Goal: Information Seeking & Learning: Compare options

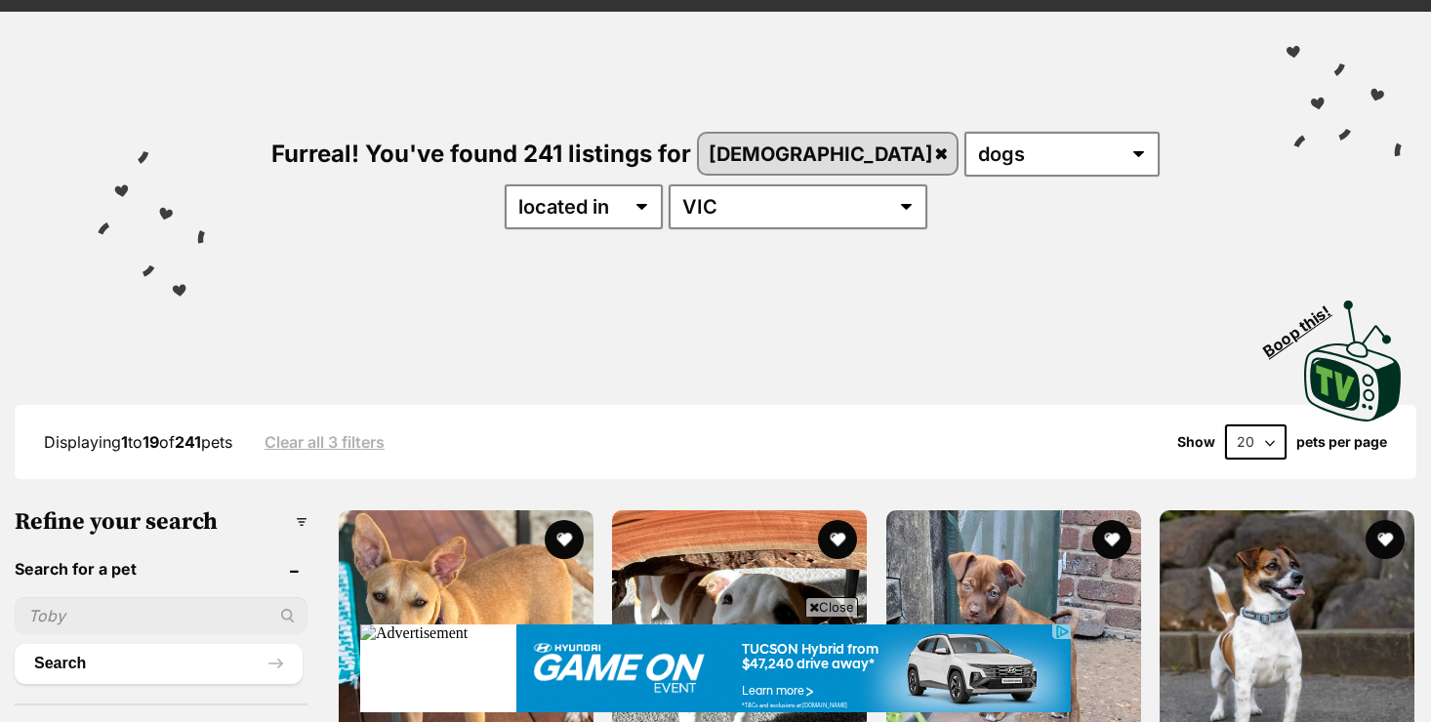
scroll to position [195, 0]
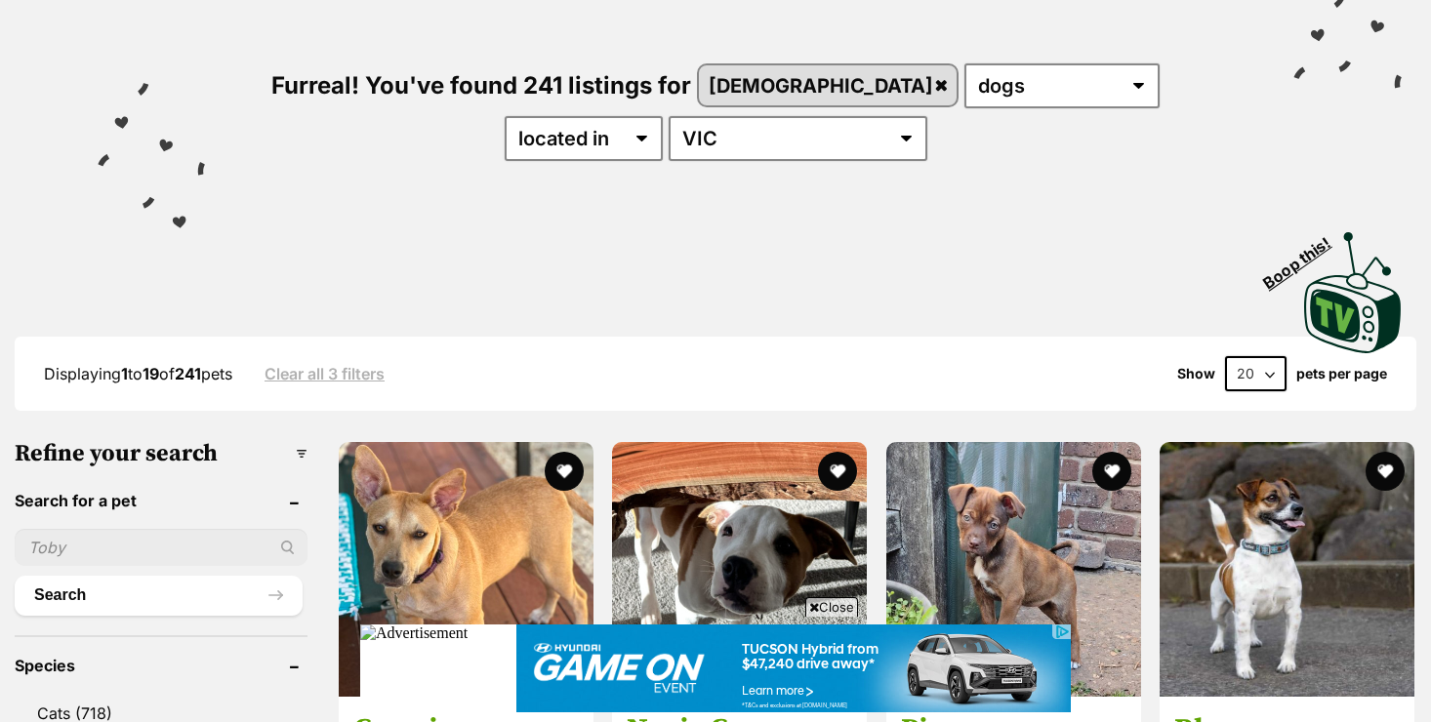
click at [837, 606] on span "Close" at bounding box center [831, 607] width 53 height 20
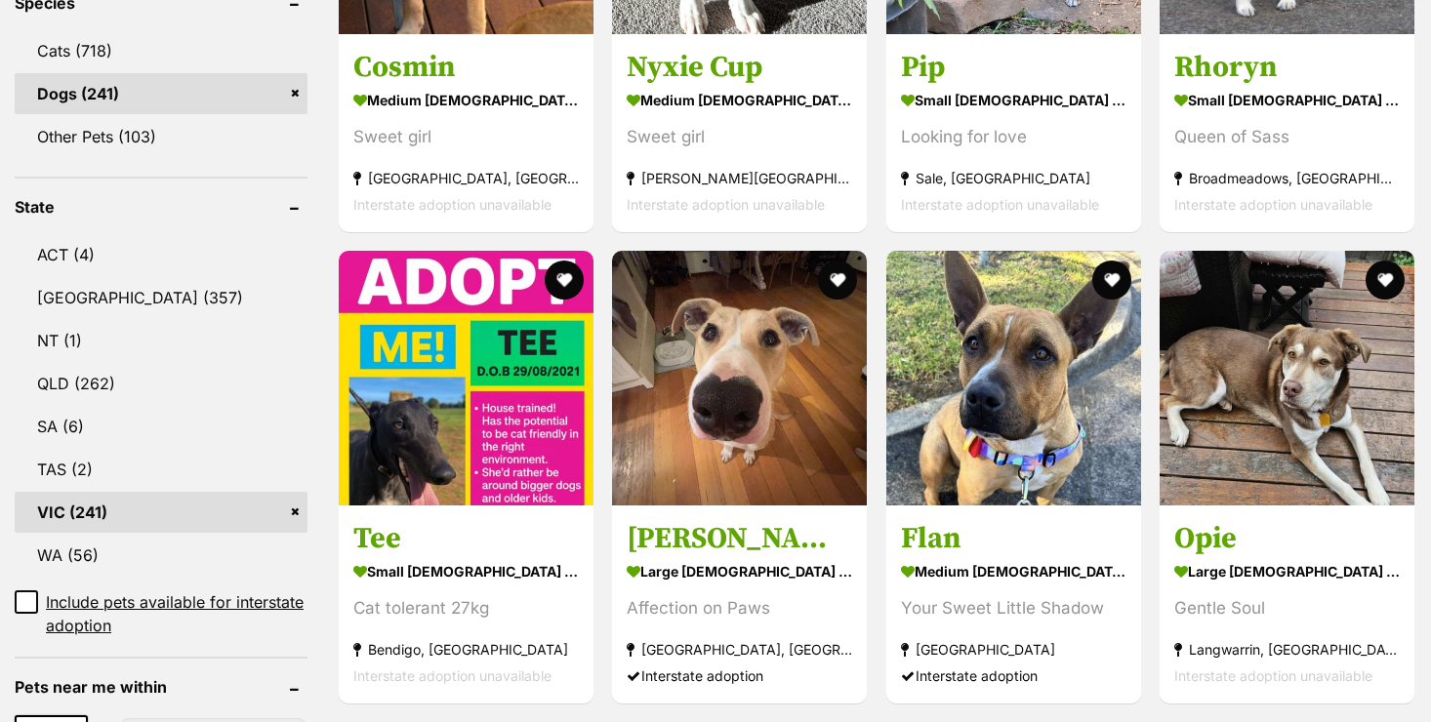
scroll to position [859, 0]
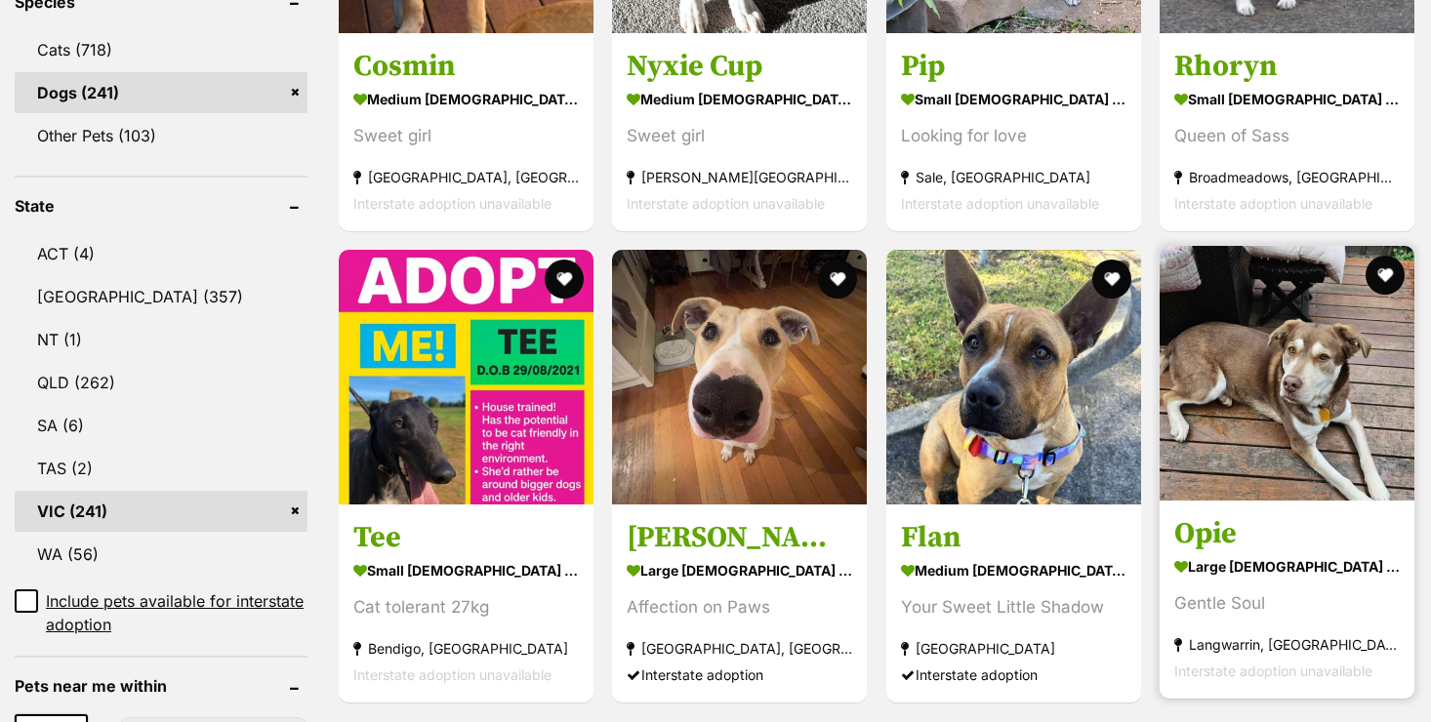
click at [1216, 536] on h3 "Opie" at bounding box center [1286, 533] width 225 height 37
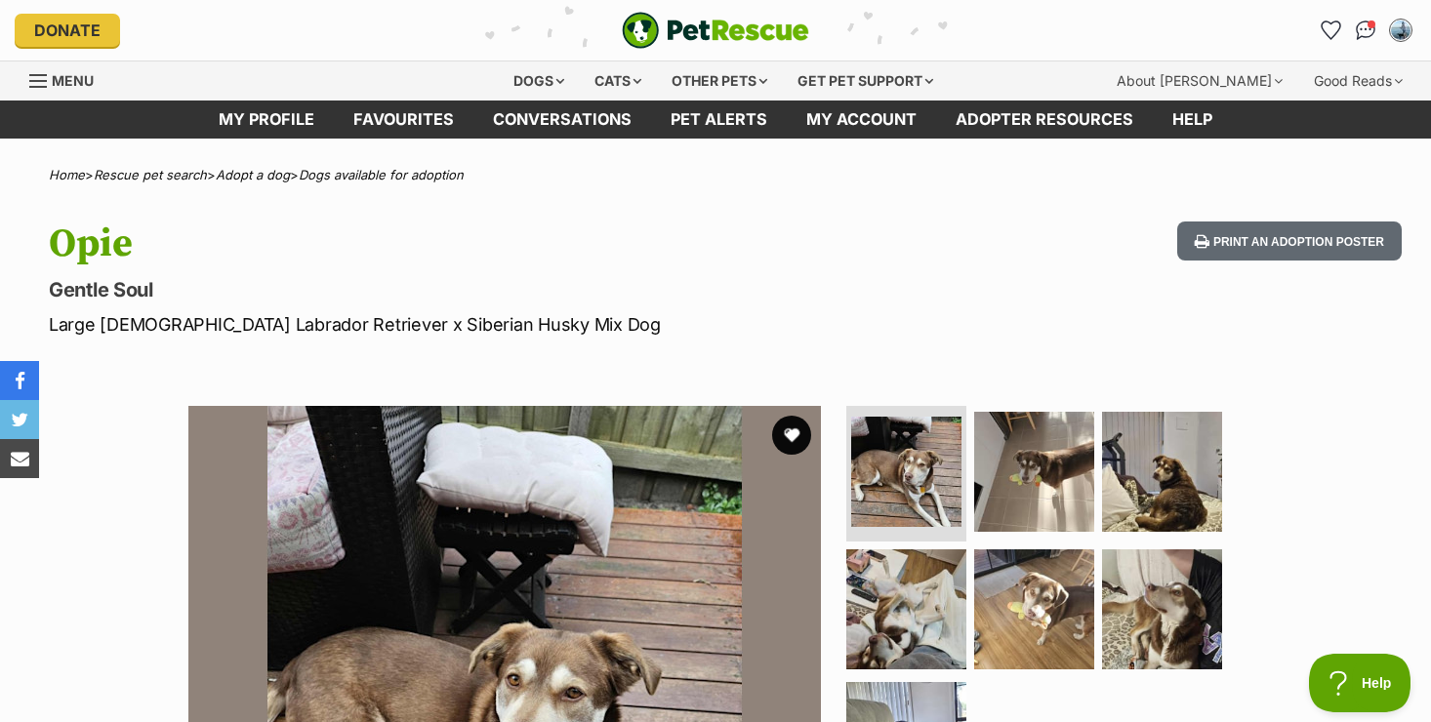
click at [685, 331] on p "Large Female Labrador Retriever x Siberian Husky Mix Dog" at bounding box center [461, 324] width 824 height 26
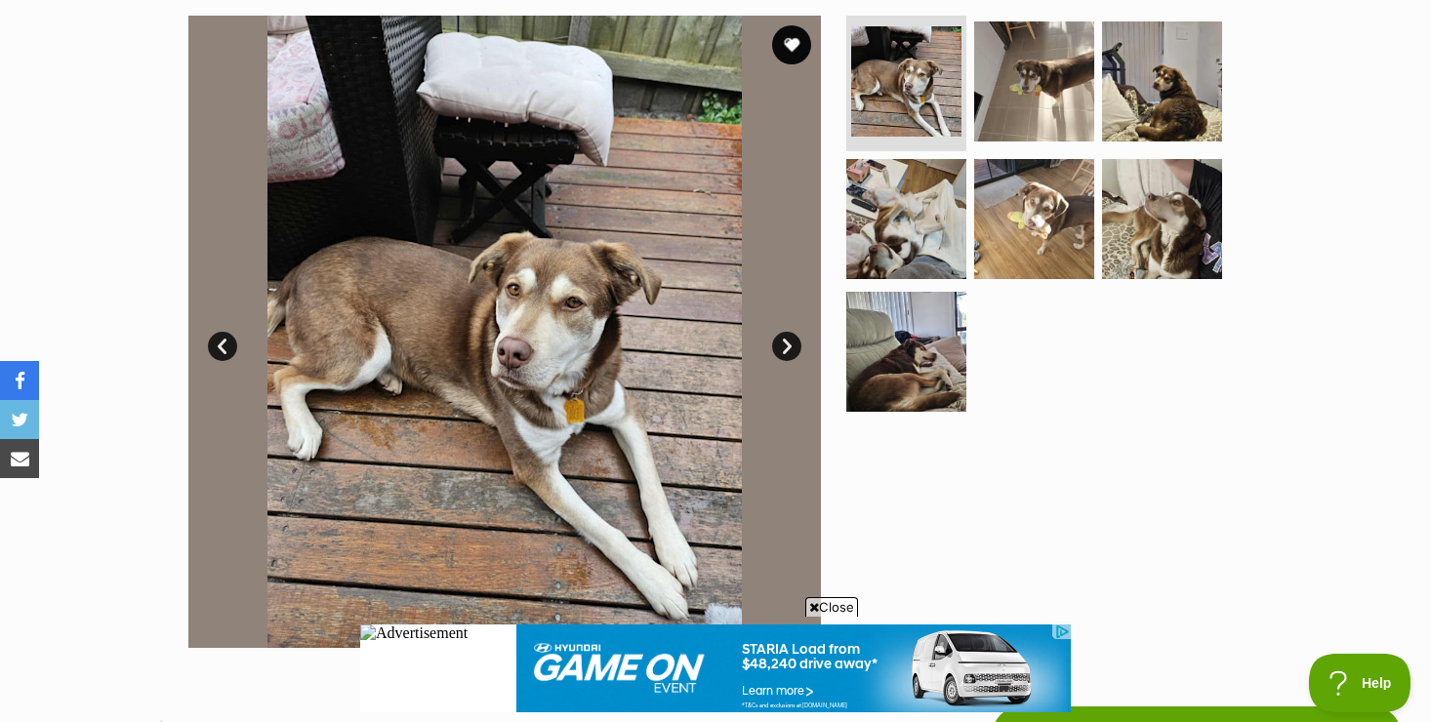
click at [829, 614] on span "Close" at bounding box center [831, 607] width 53 height 20
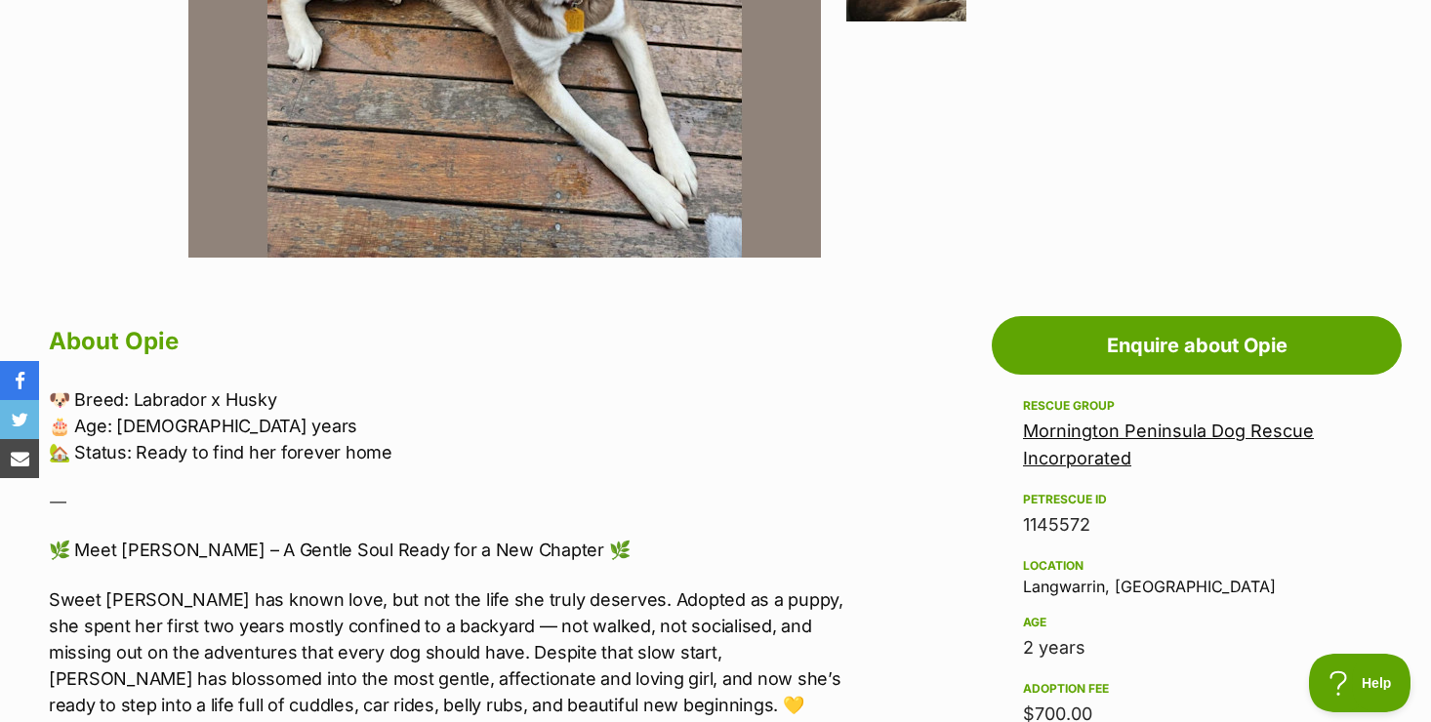
scroll to position [820, 0]
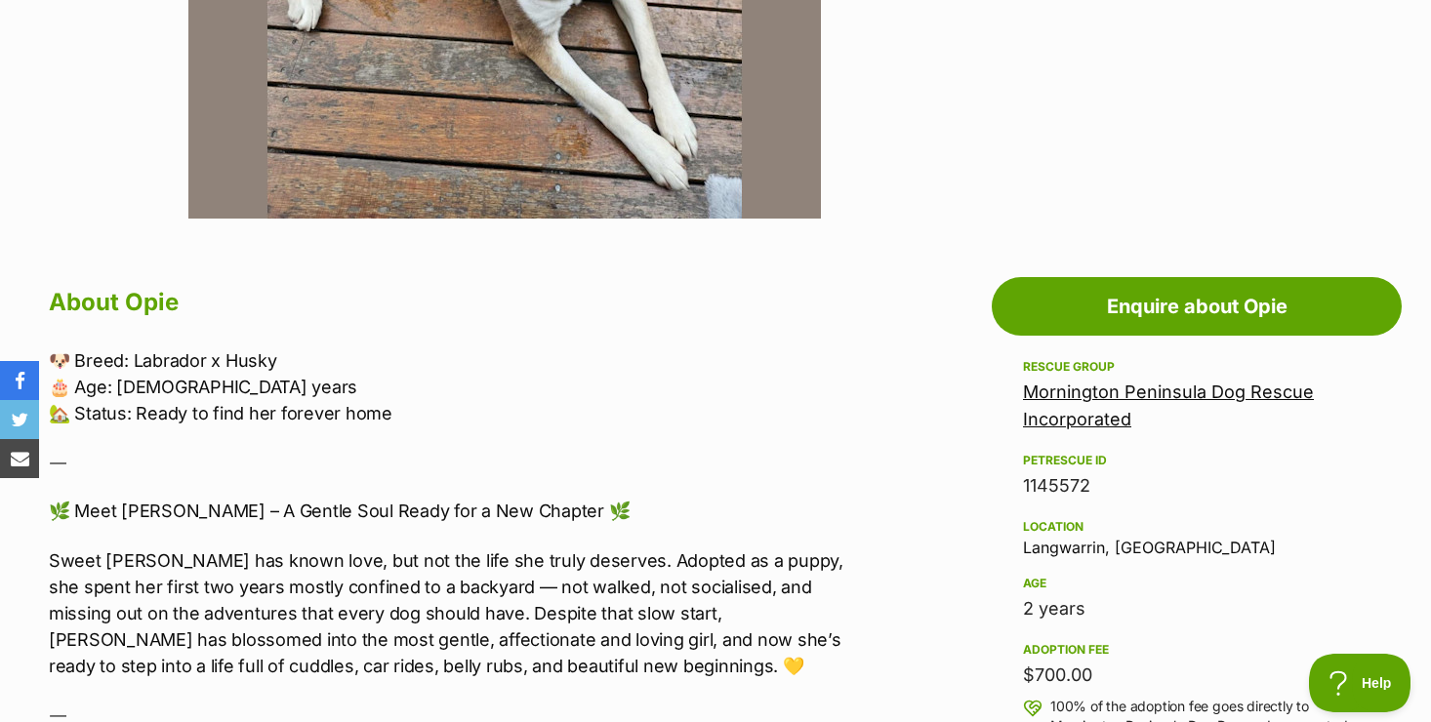
click at [480, 672] on p "Sweet Opie has known love, but not the life she truly deserves. Adopted as a pu…" at bounding box center [451, 613] width 804 height 132
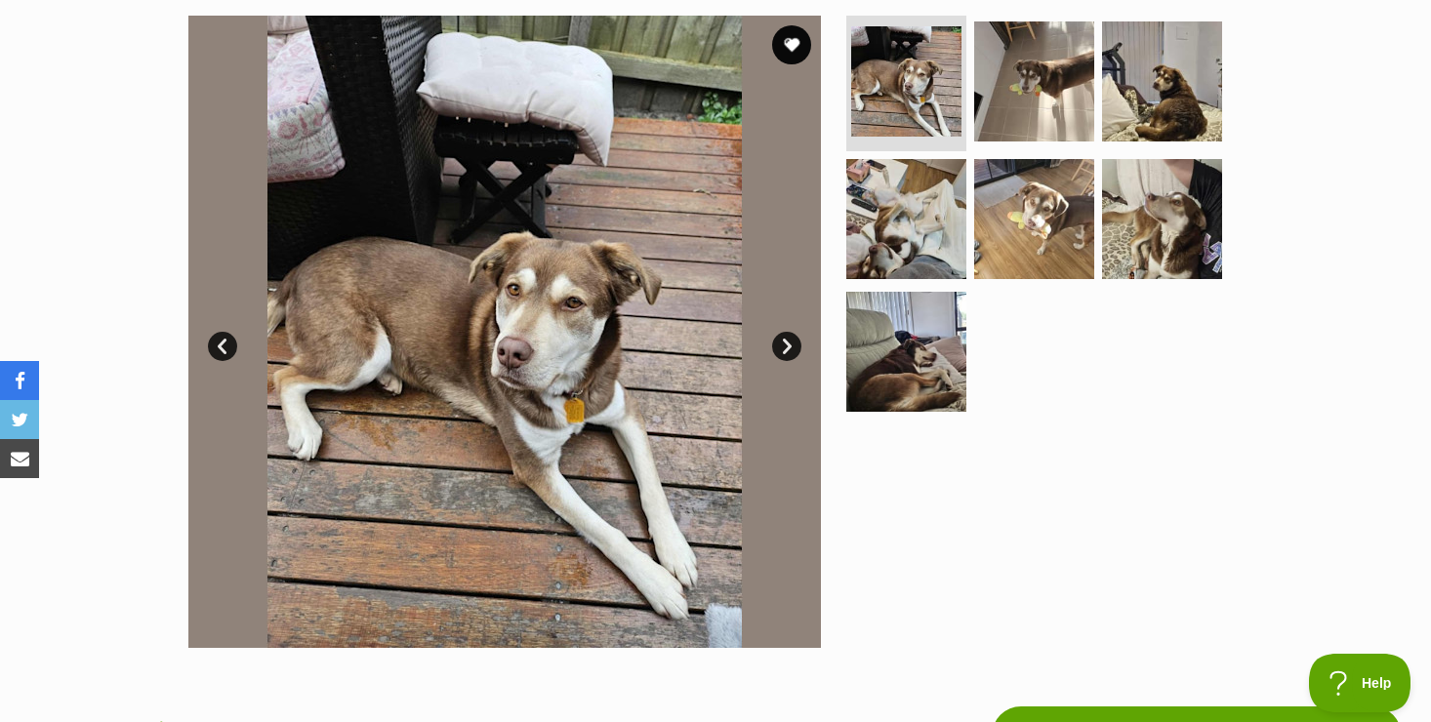
scroll to position [351, 0]
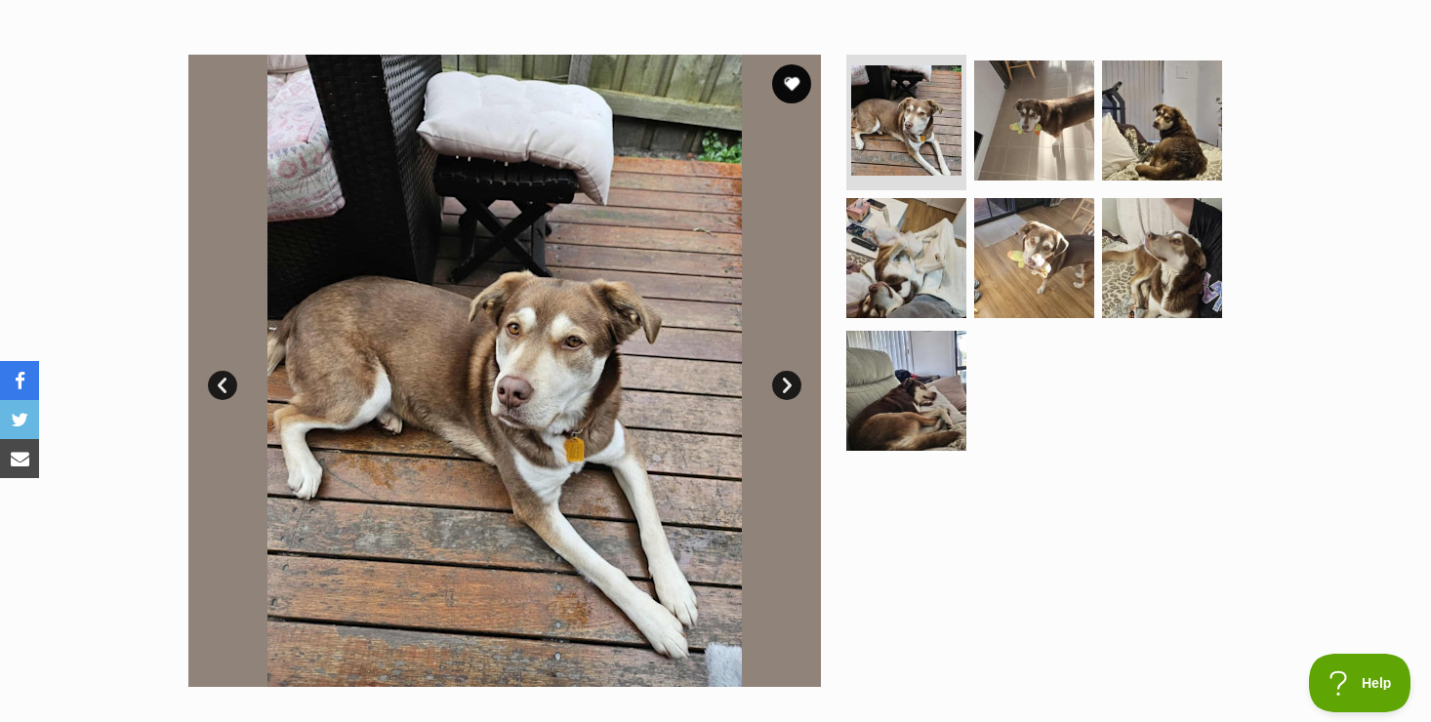
click at [786, 380] on link "Next" at bounding box center [786, 385] width 29 height 29
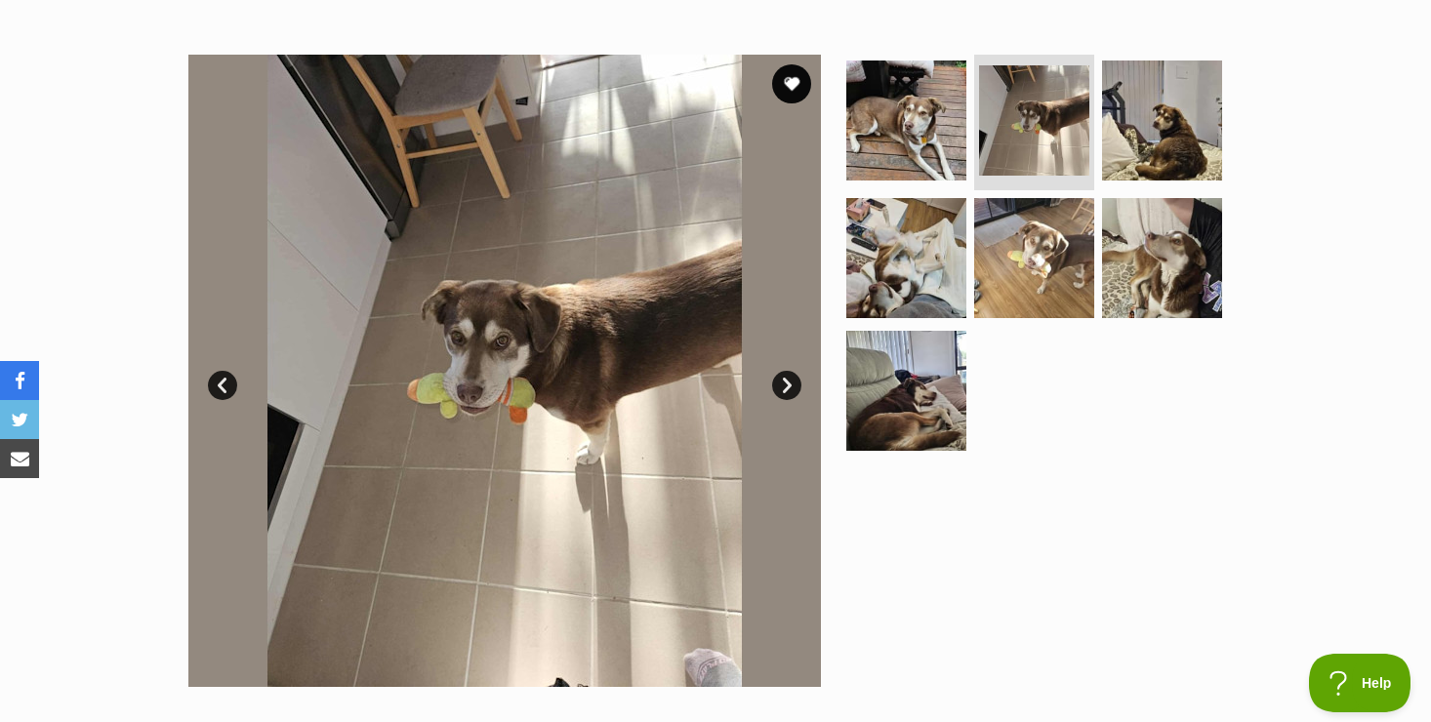
scroll to position [0, 0]
click at [788, 381] on link "Next" at bounding box center [786, 385] width 29 height 29
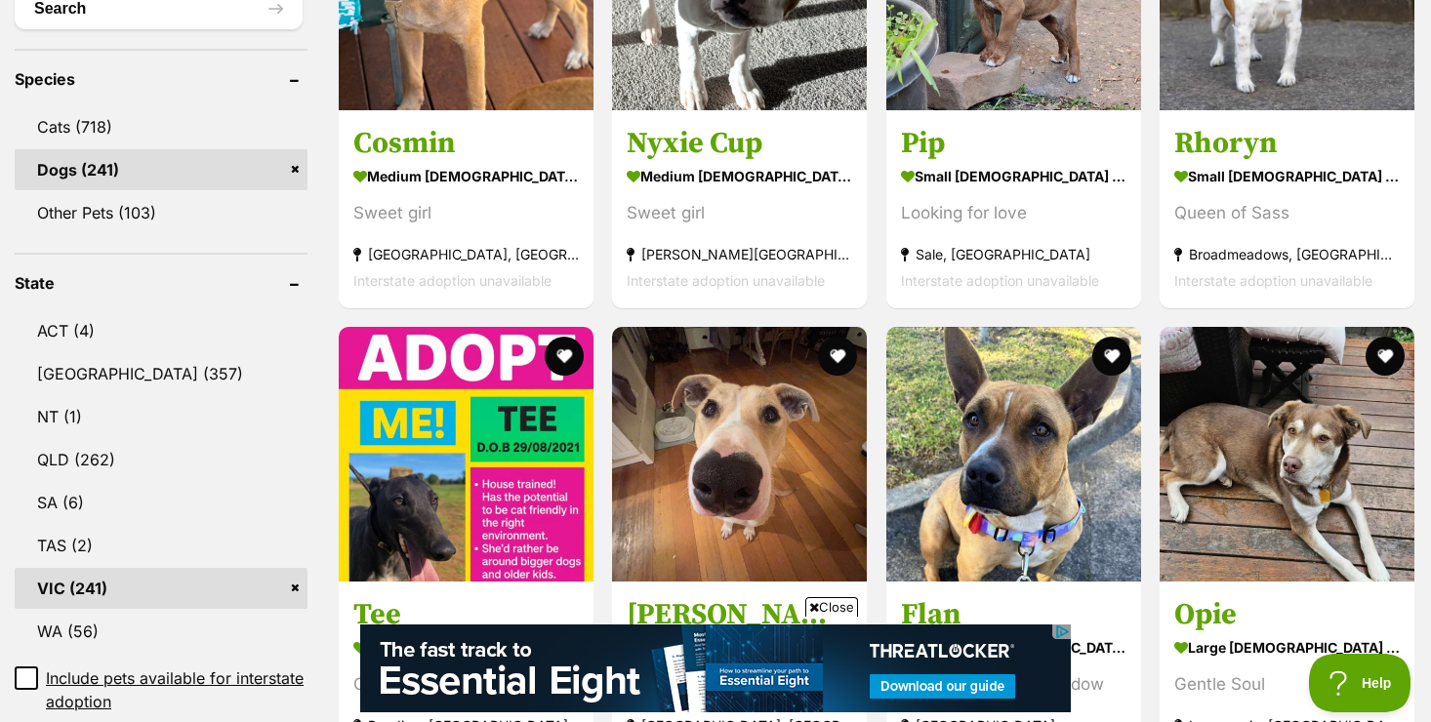
click at [842, 607] on span "Close" at bounding box center [831, 607] width 53 height 20
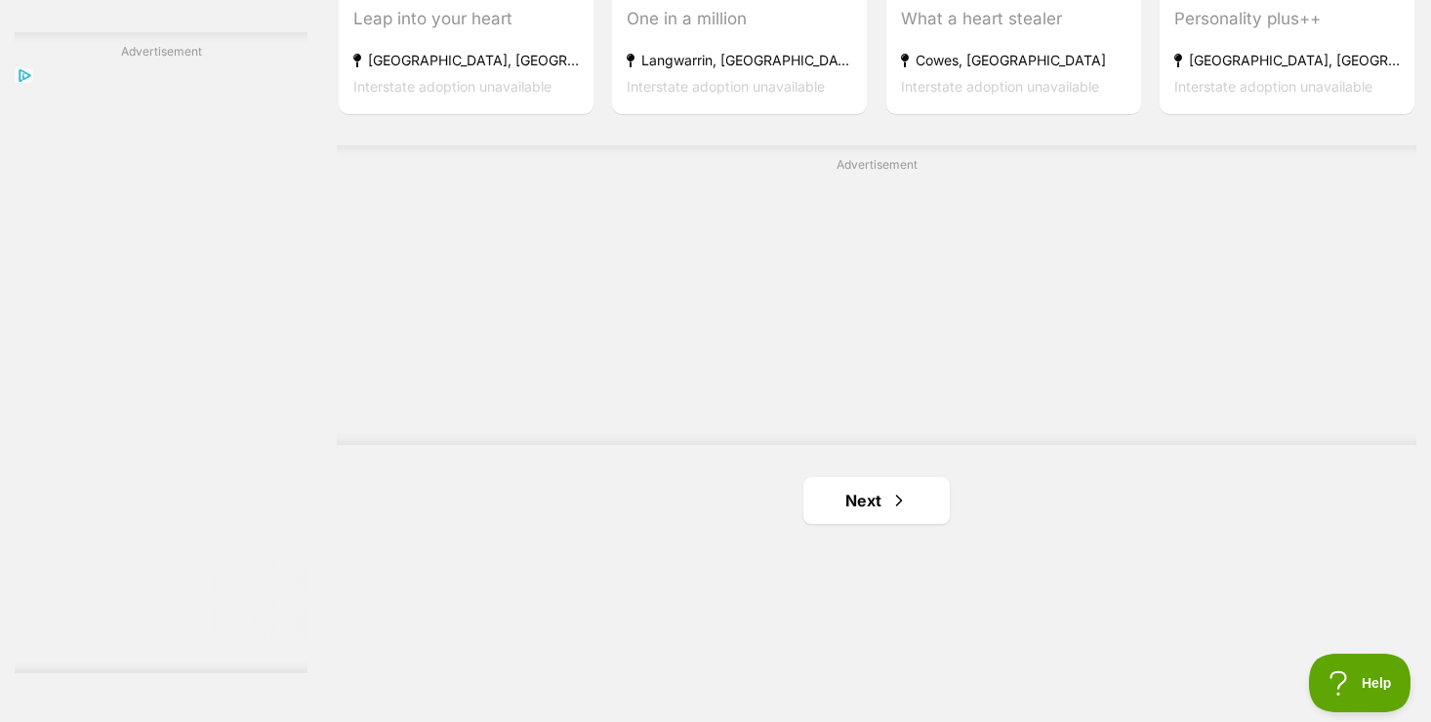
scroll to position [3475, 0]
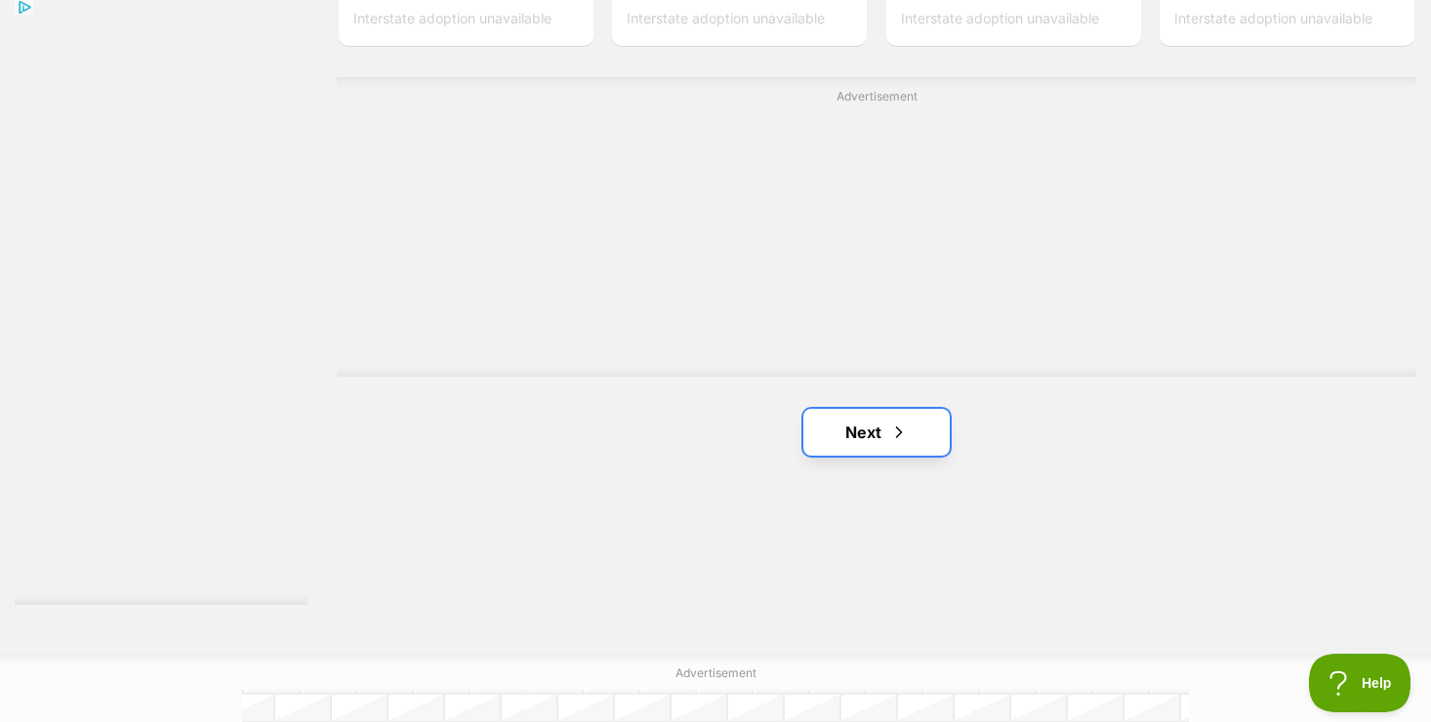
click at [844, 449] on link "Next" at bounding box center [876, 432] width 146 height 47
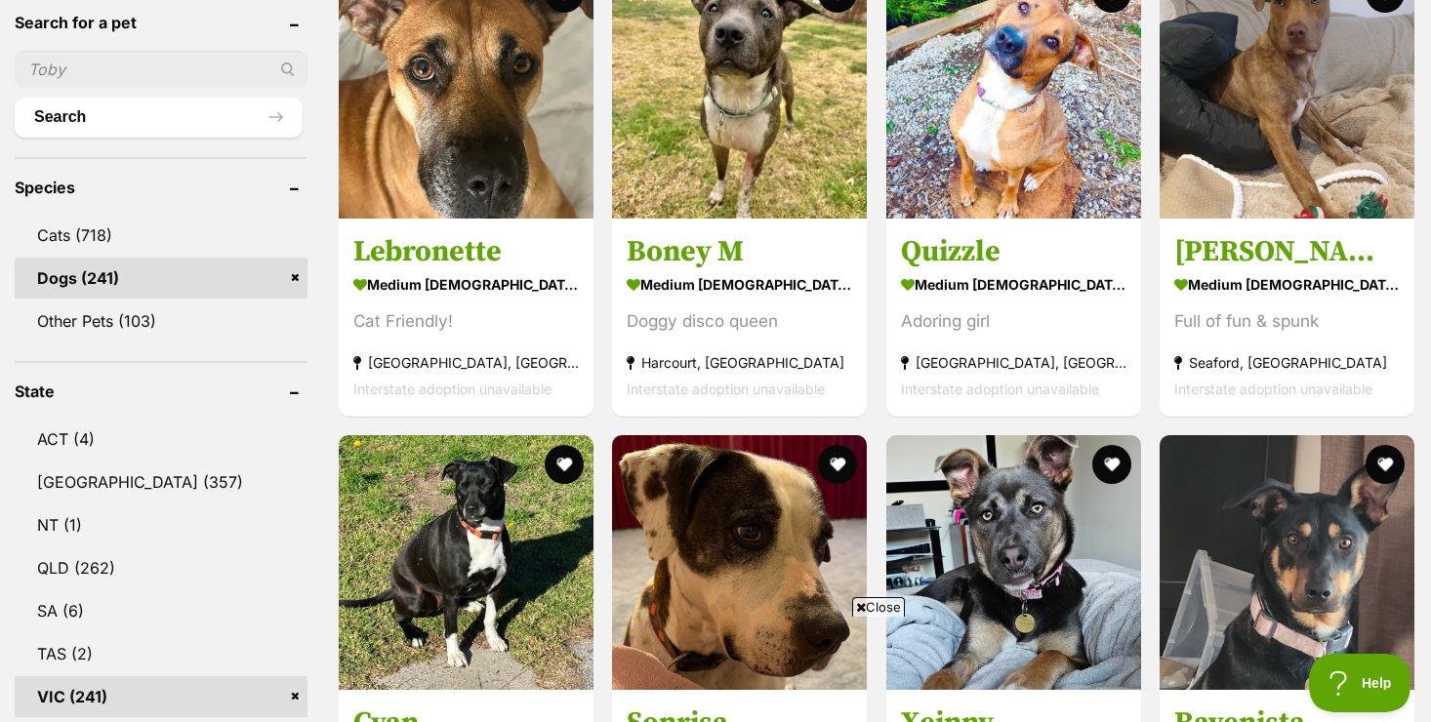
scroll to position [703, 0]
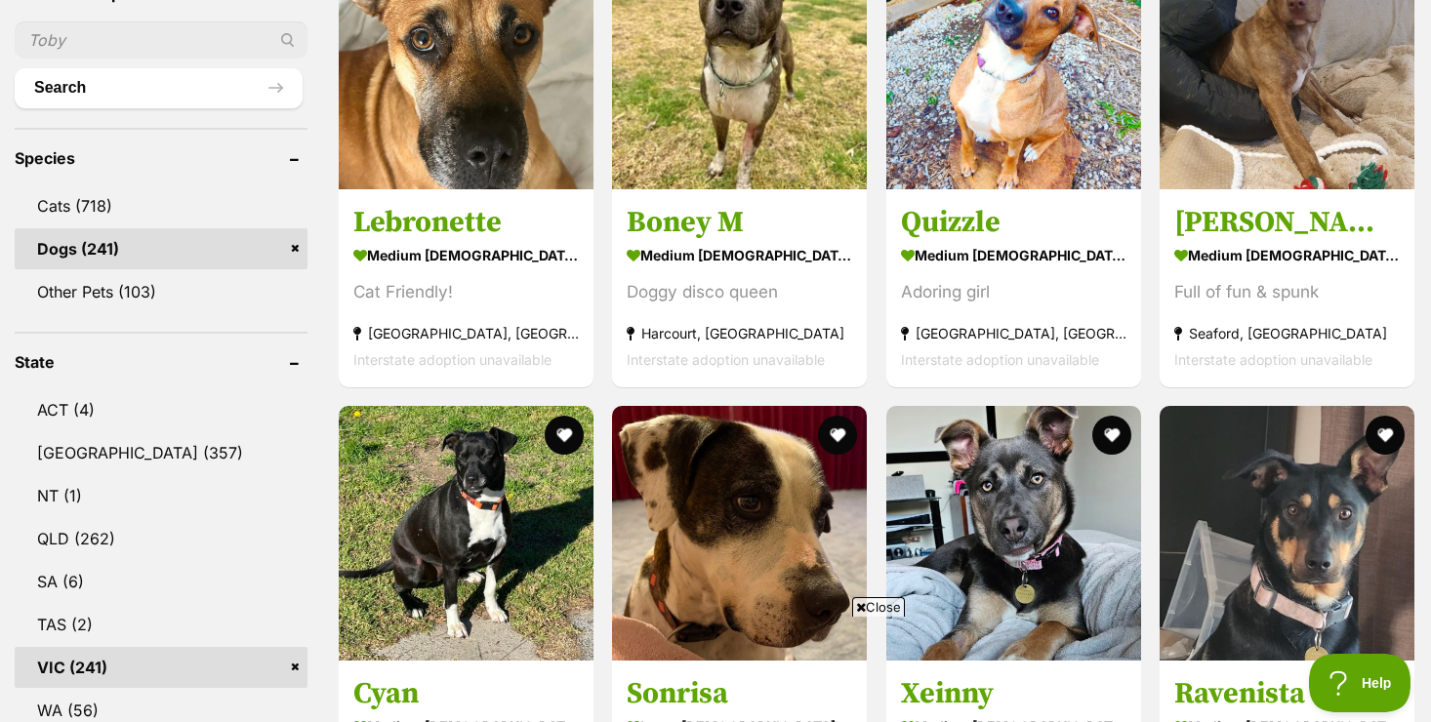
click at [890, 607] on span "Close" at bounding box center [878, 607] width 53 height 20
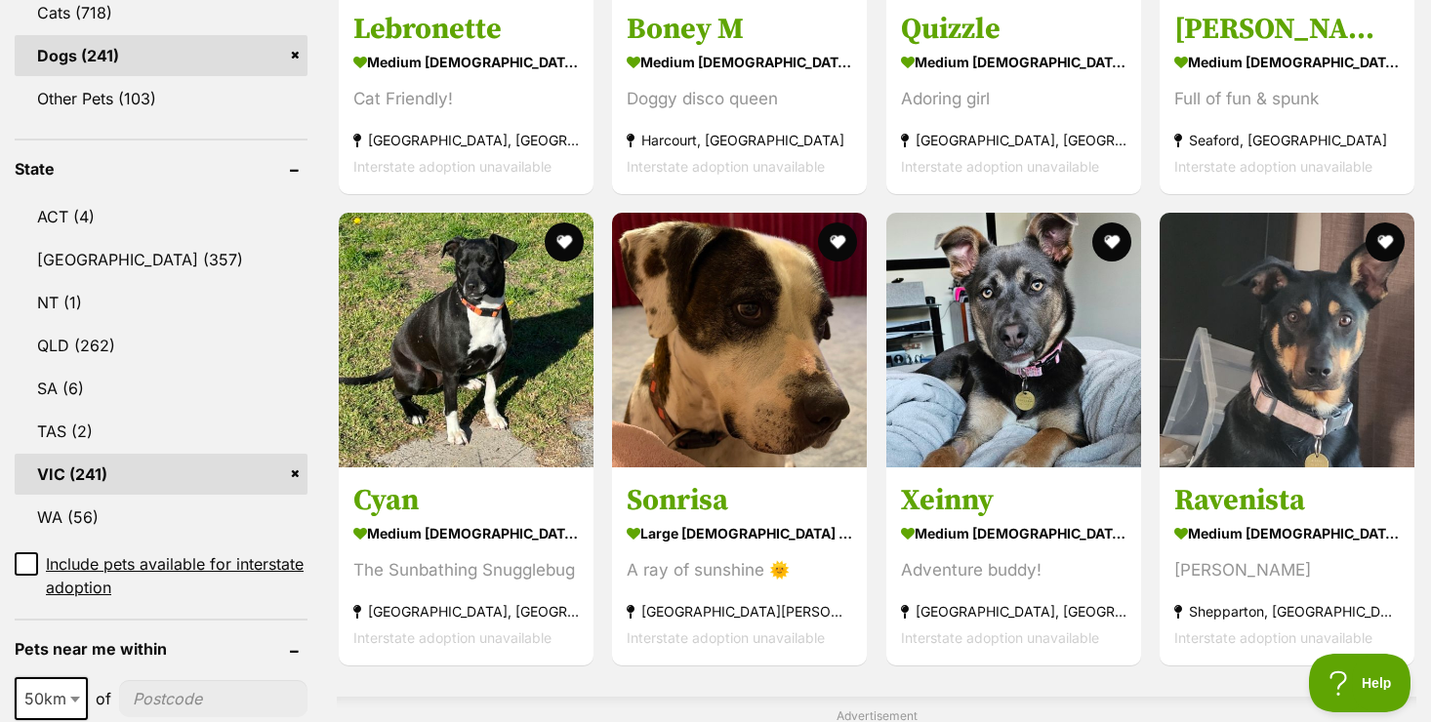
scroll to position [898, 0]
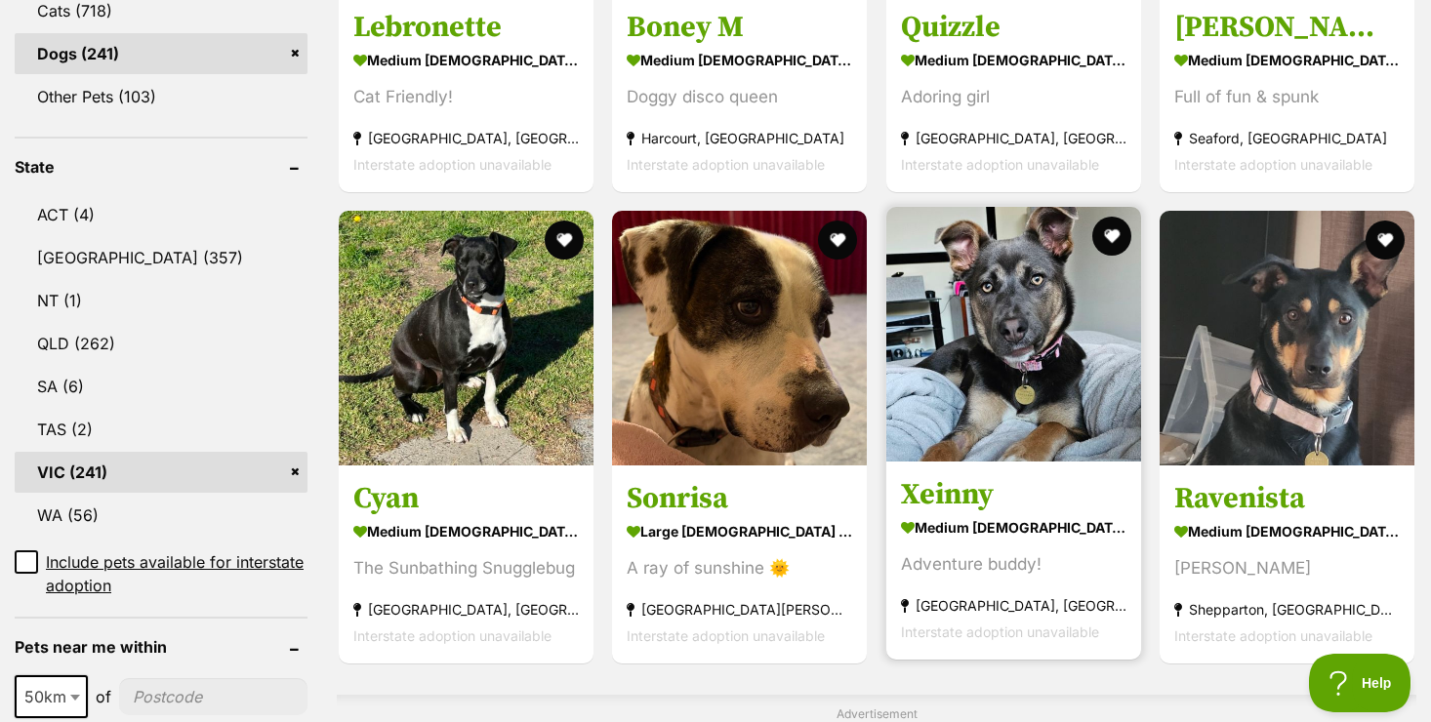
click at [957, 501] on h3 "Xeinny" at bounding box center [1013, 494] width 225 height 37
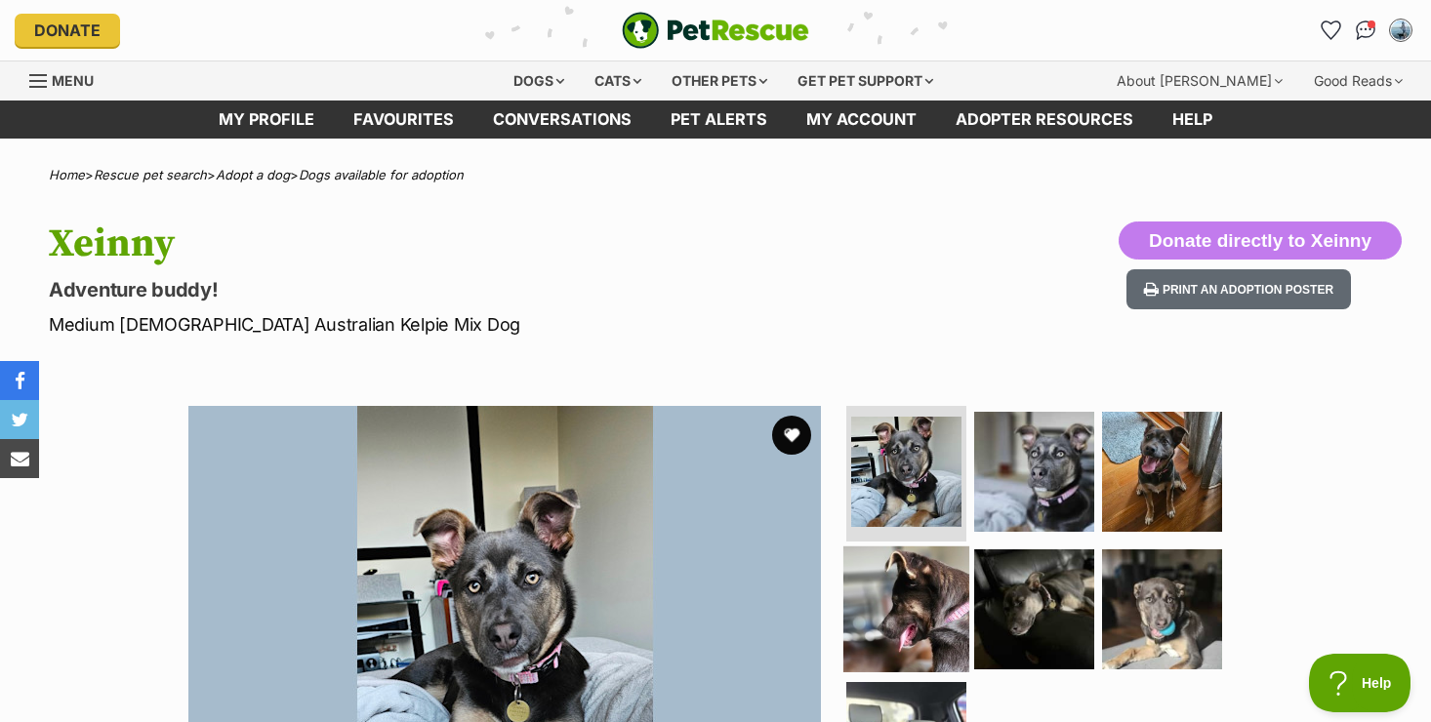
click at [913, 623] on img at bounding box center [906, 609] width 126 height 126
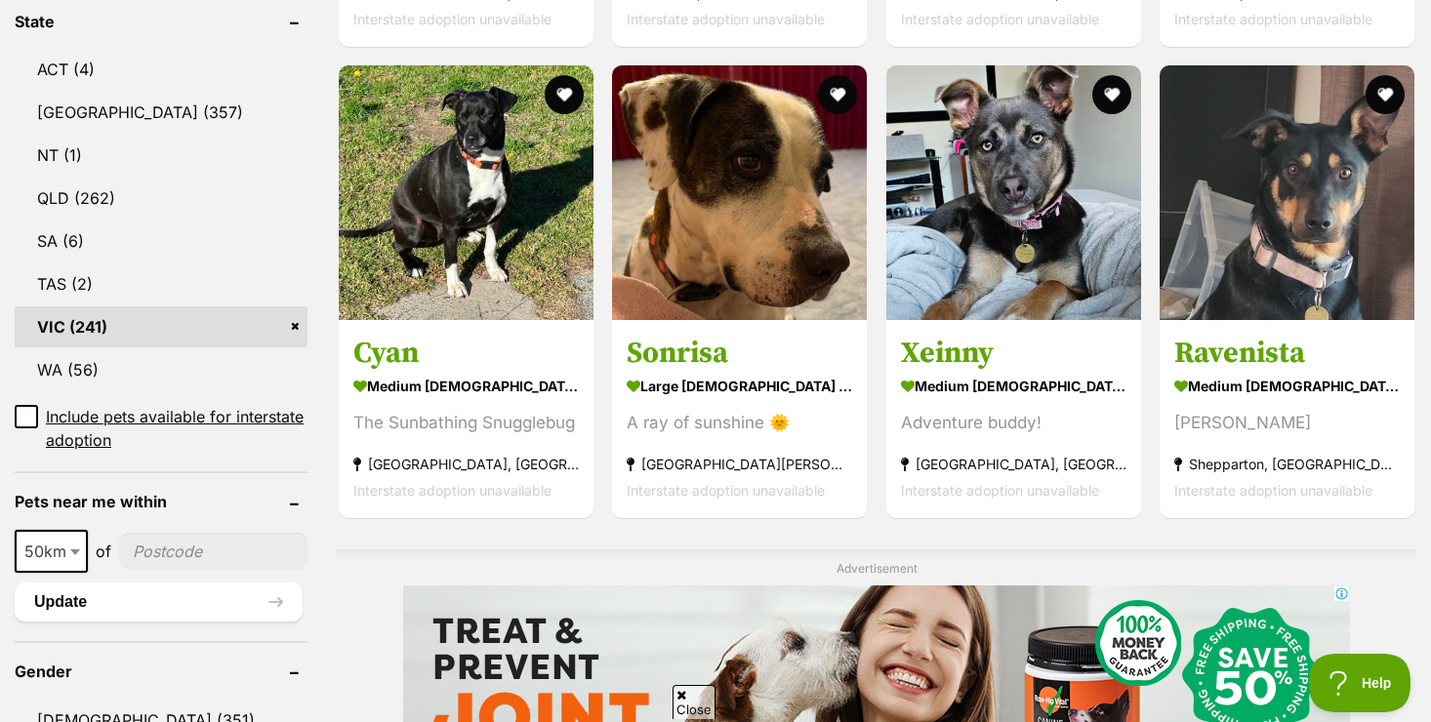
click at [700, 701] on span "Close" at bounding box center [693, 702] width 43 height 34
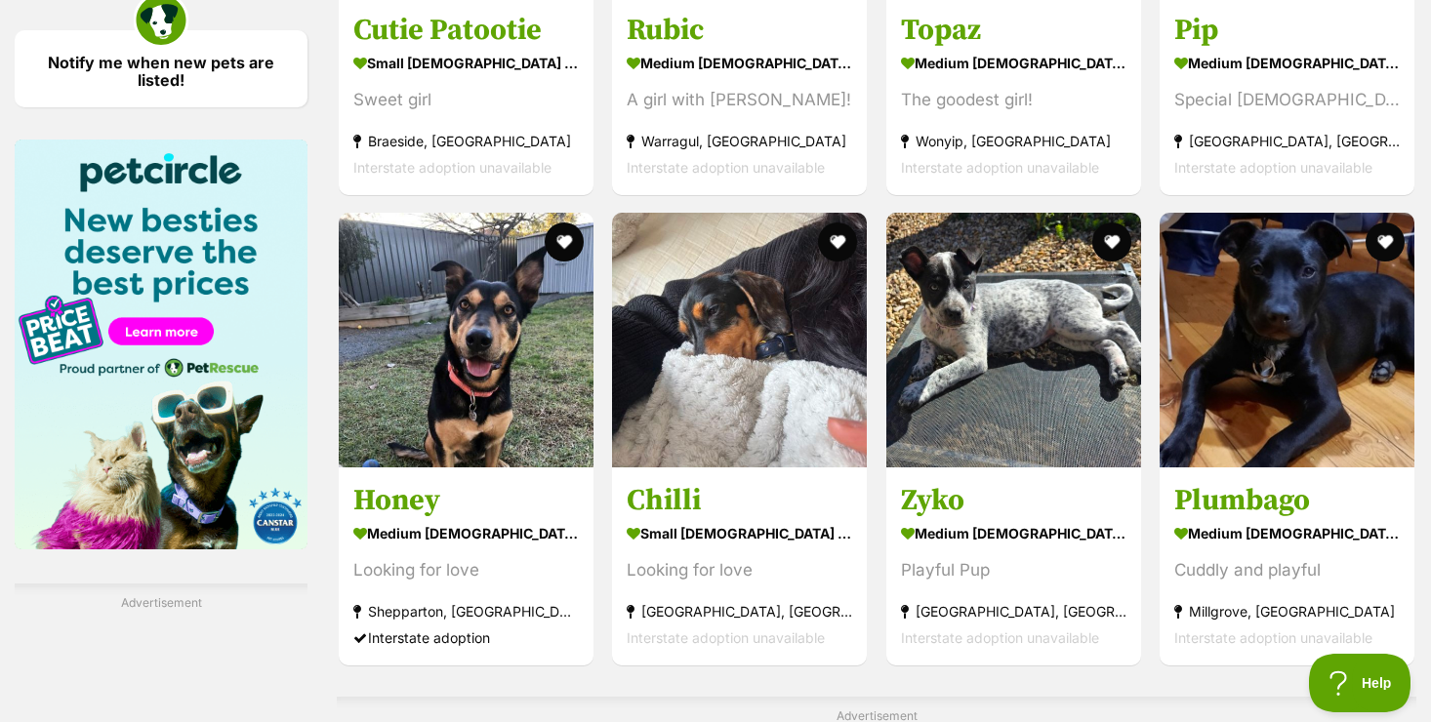
scroll to position [2878, 0]
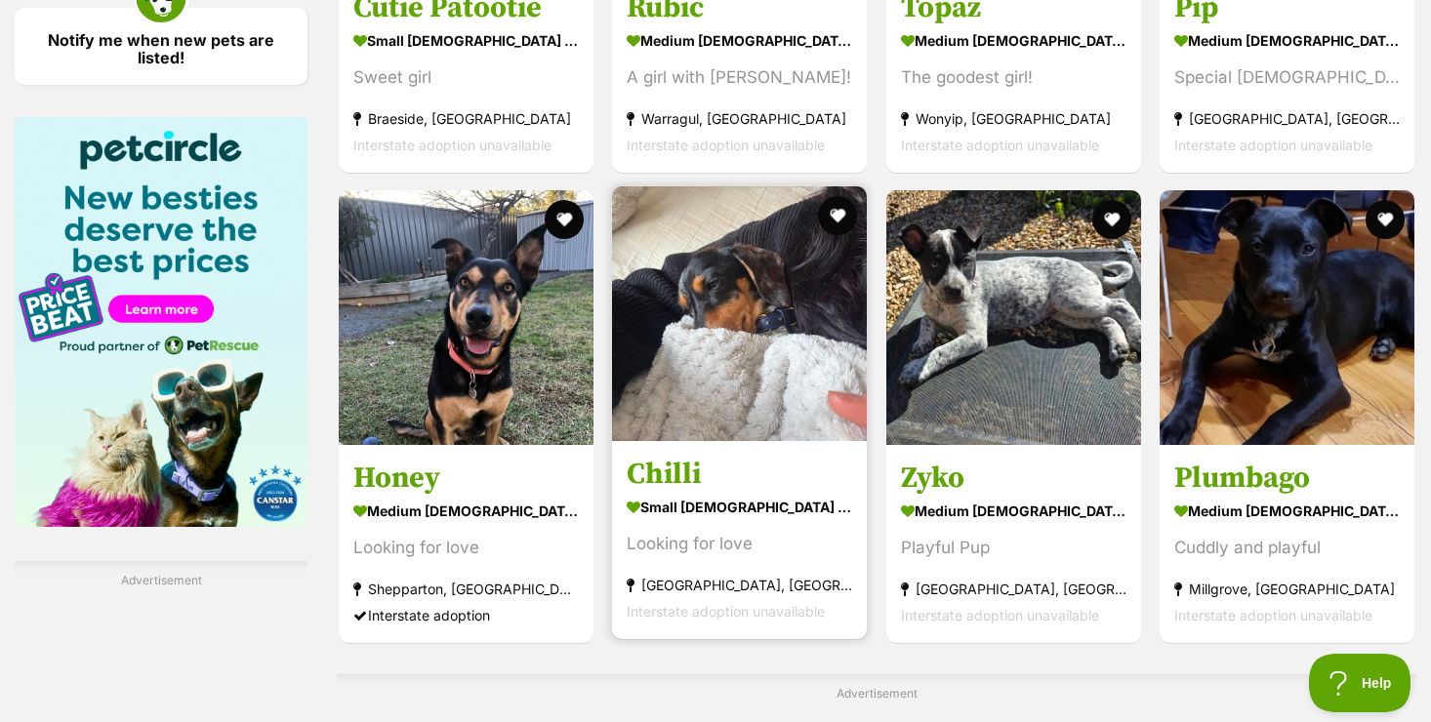
click at [678, 481] on h3 "Chilli" at bounding box center [738, 474] width 225 height 37
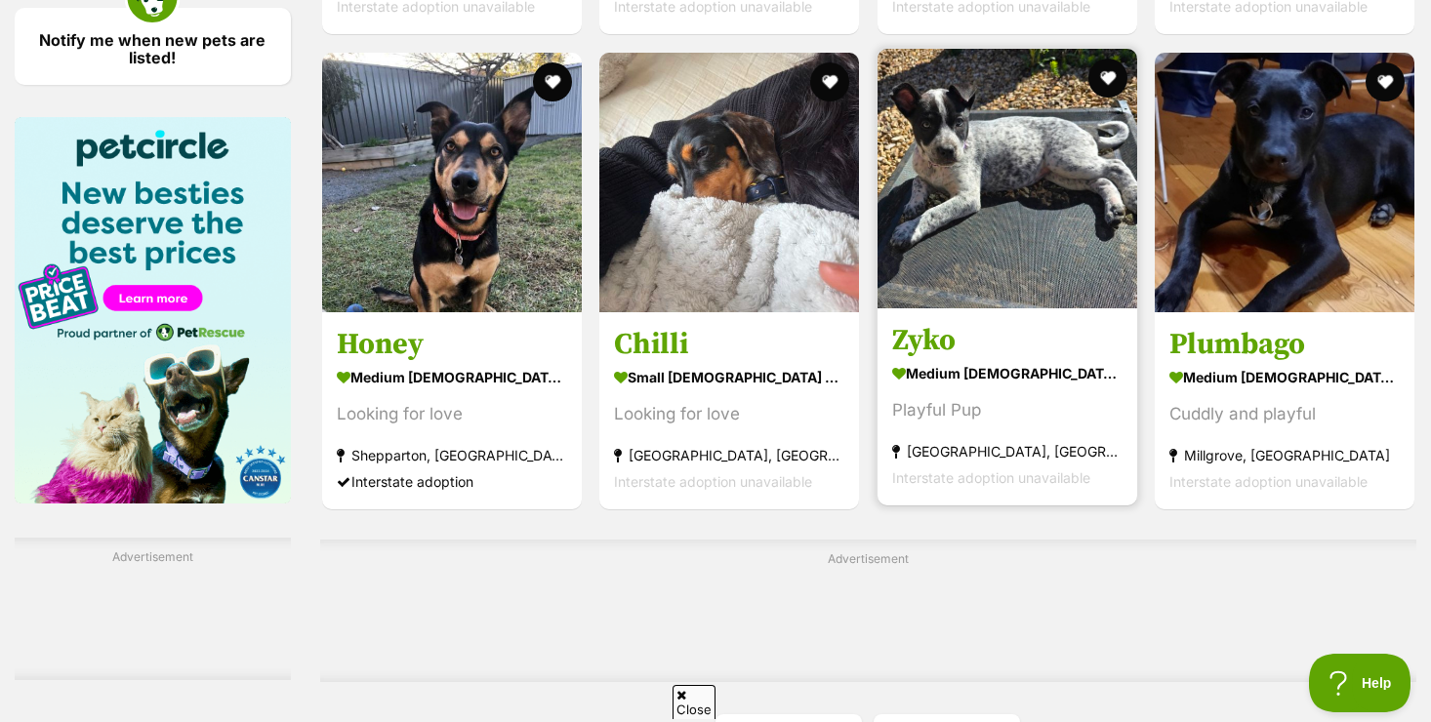
click at [965, 204] on img at bounding box center [1007, 179] width 260 height 260
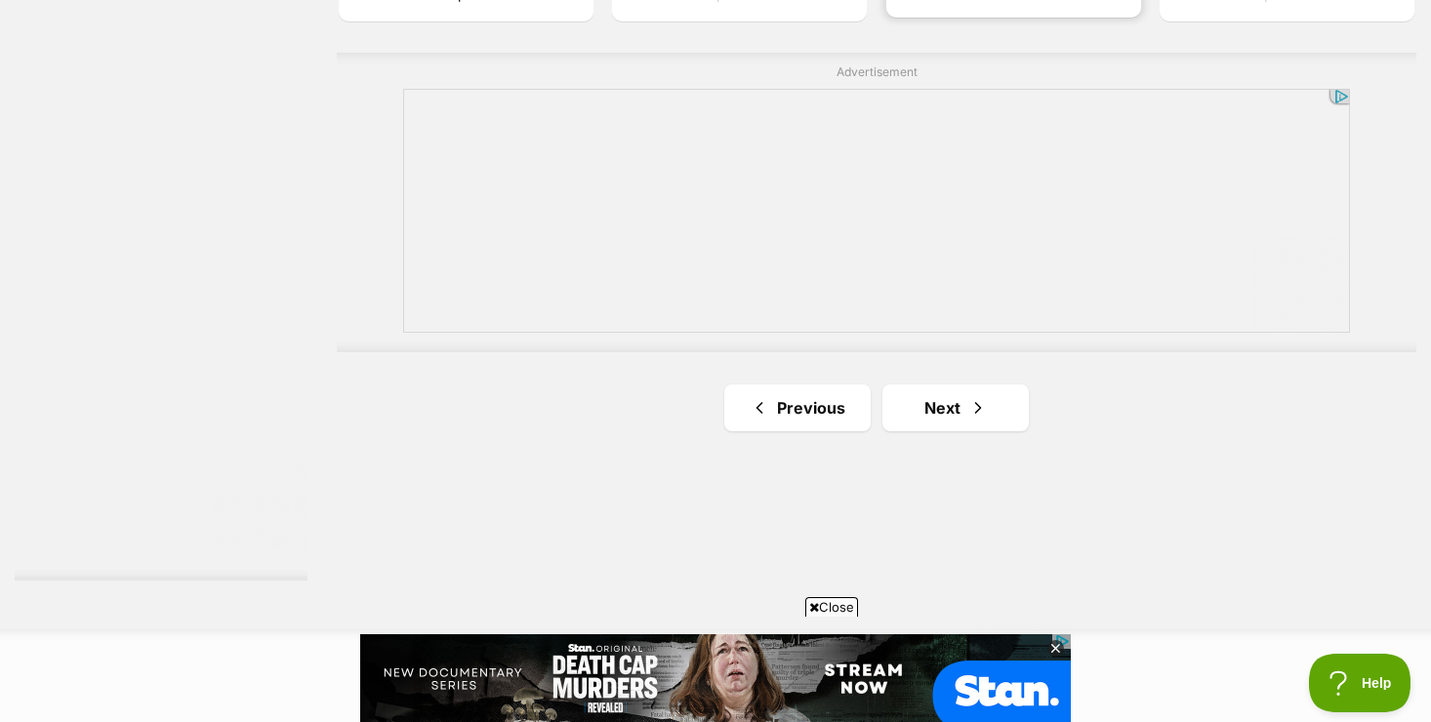
scroll to position [3502, 0]
click at [828, 606] on span "Close" at bounding box center [831, 607] width 53 height 20
click at [939, 415] on link "Next" at bounding box center [955, 405] width 146 height 47
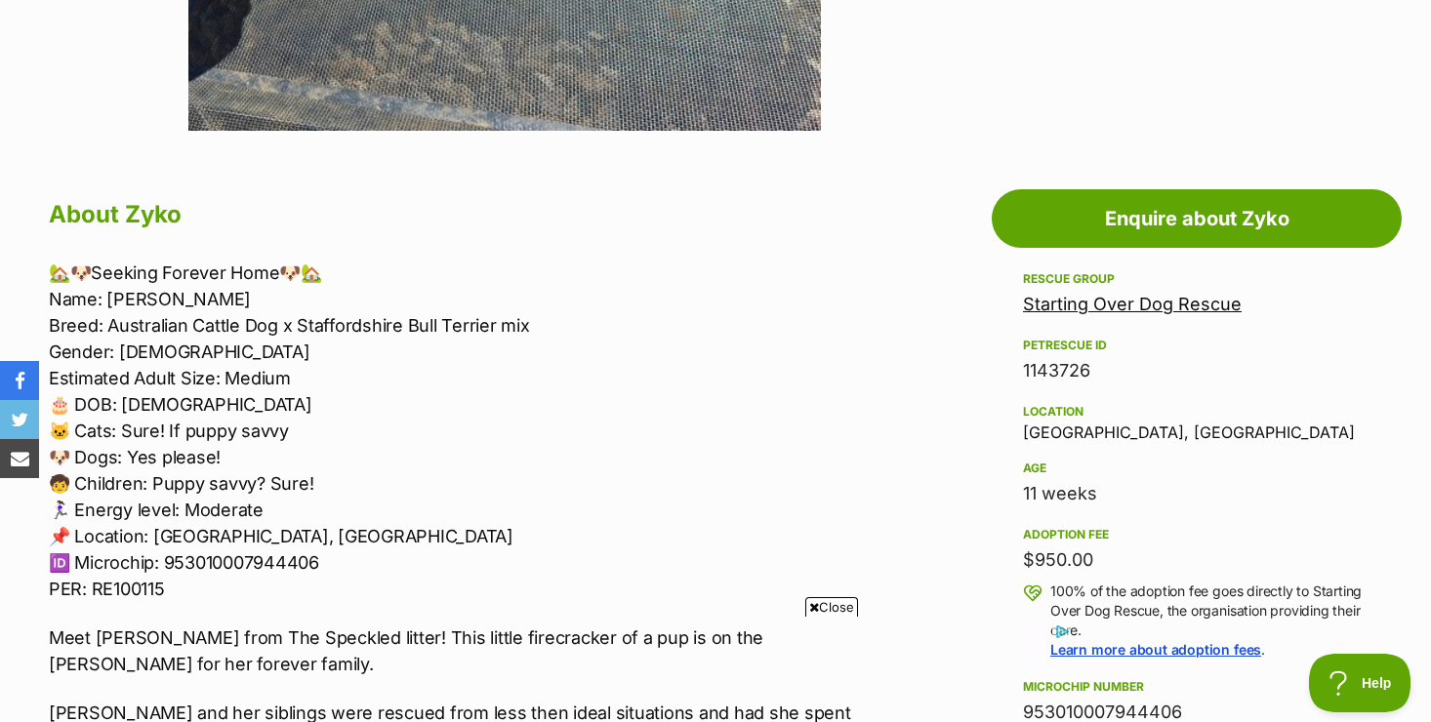
scroll to position [937, 0]
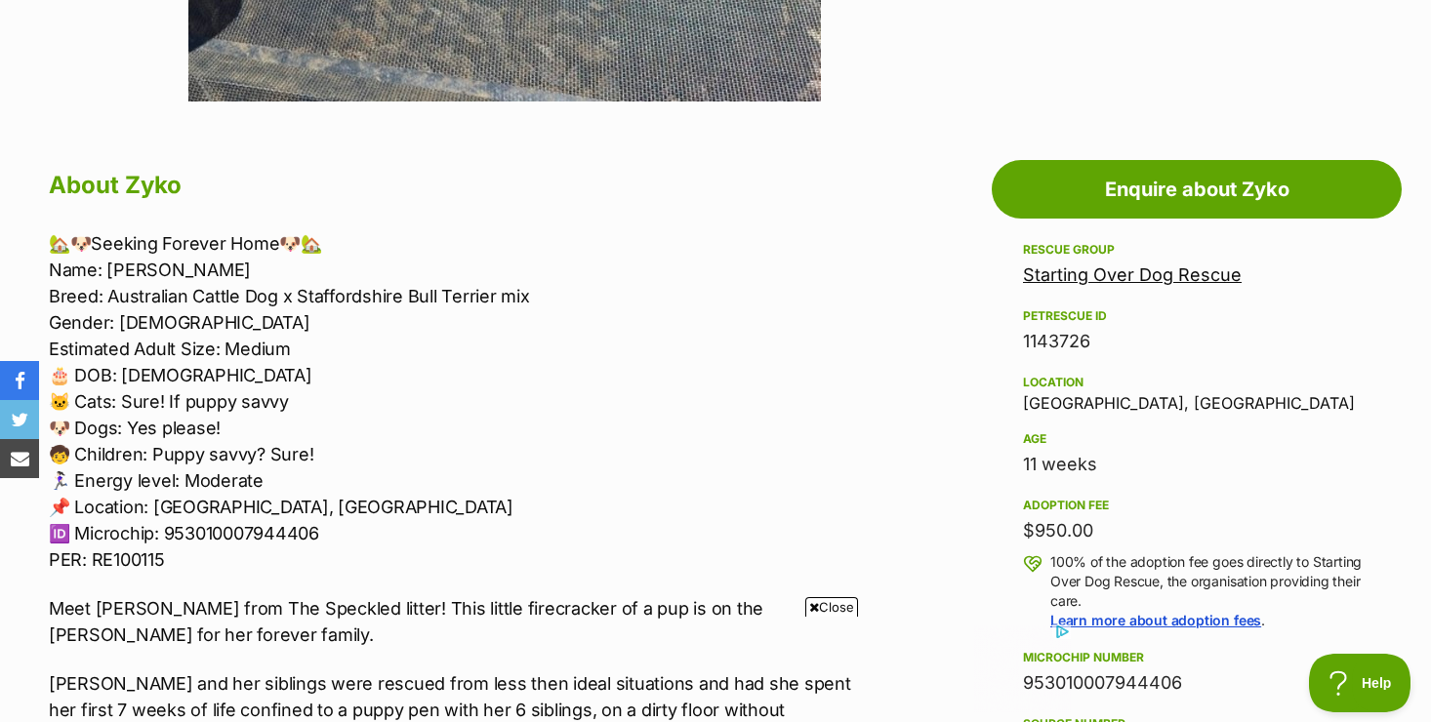
click at [823, 606] on span "Close" at bounding box center [831, 607] width 53 height 20
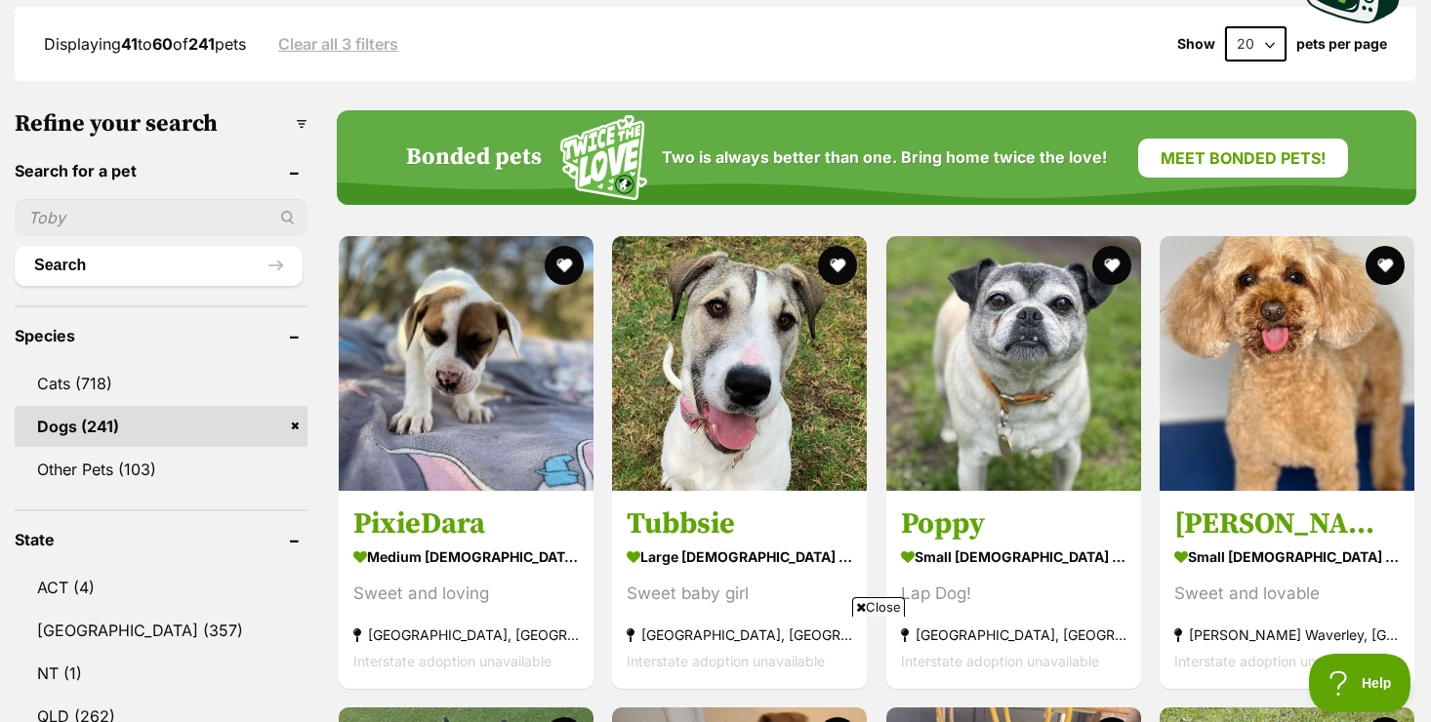
scroll to position [527, 0]
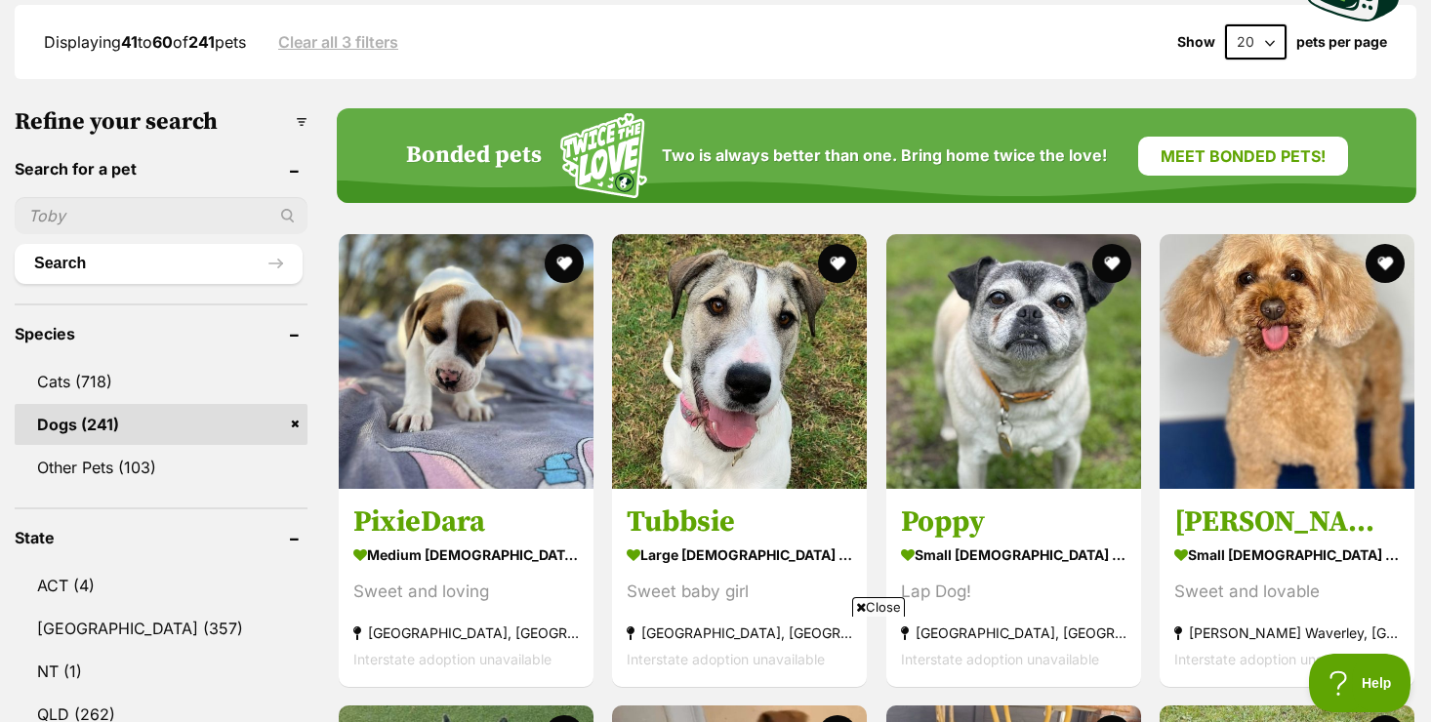
click at [883, 605] on span "Close" at bounding box center [878, 607] width 53 height 20
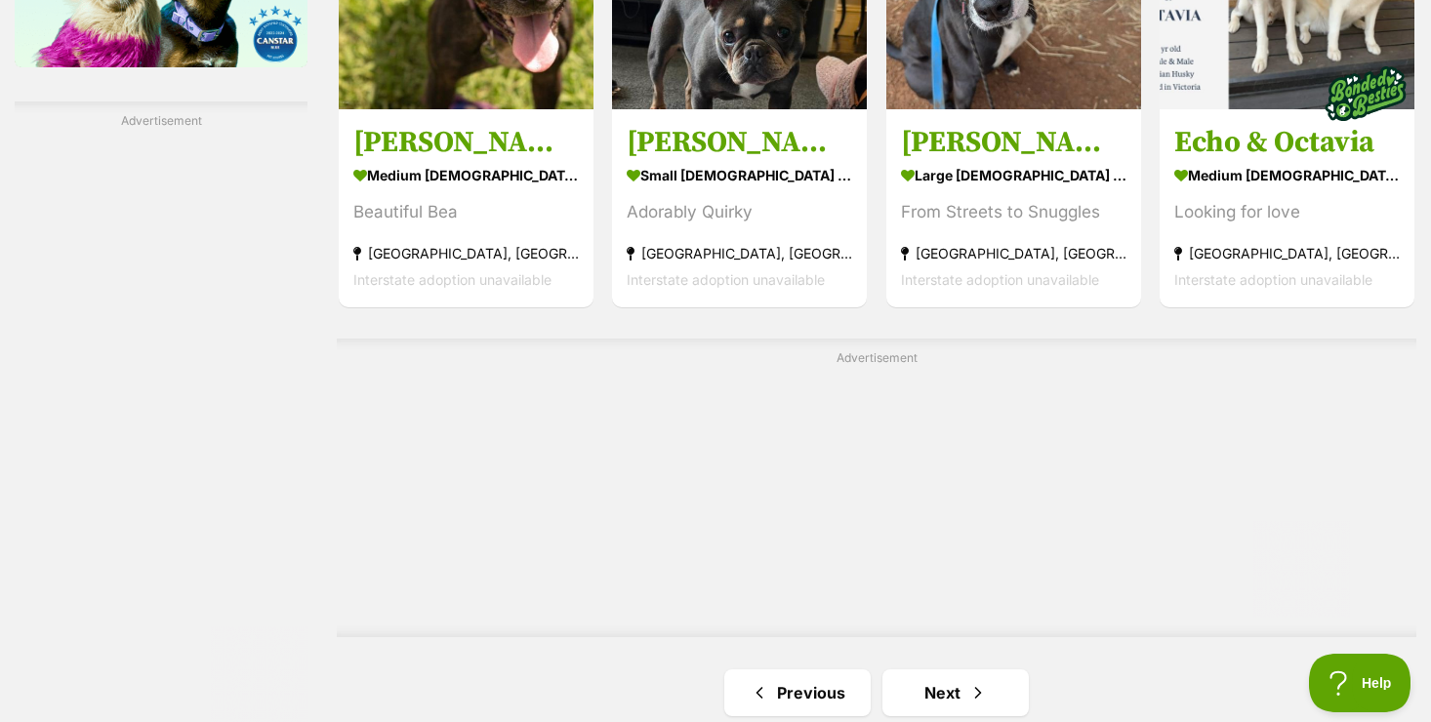
scroll to position [3415, 0]
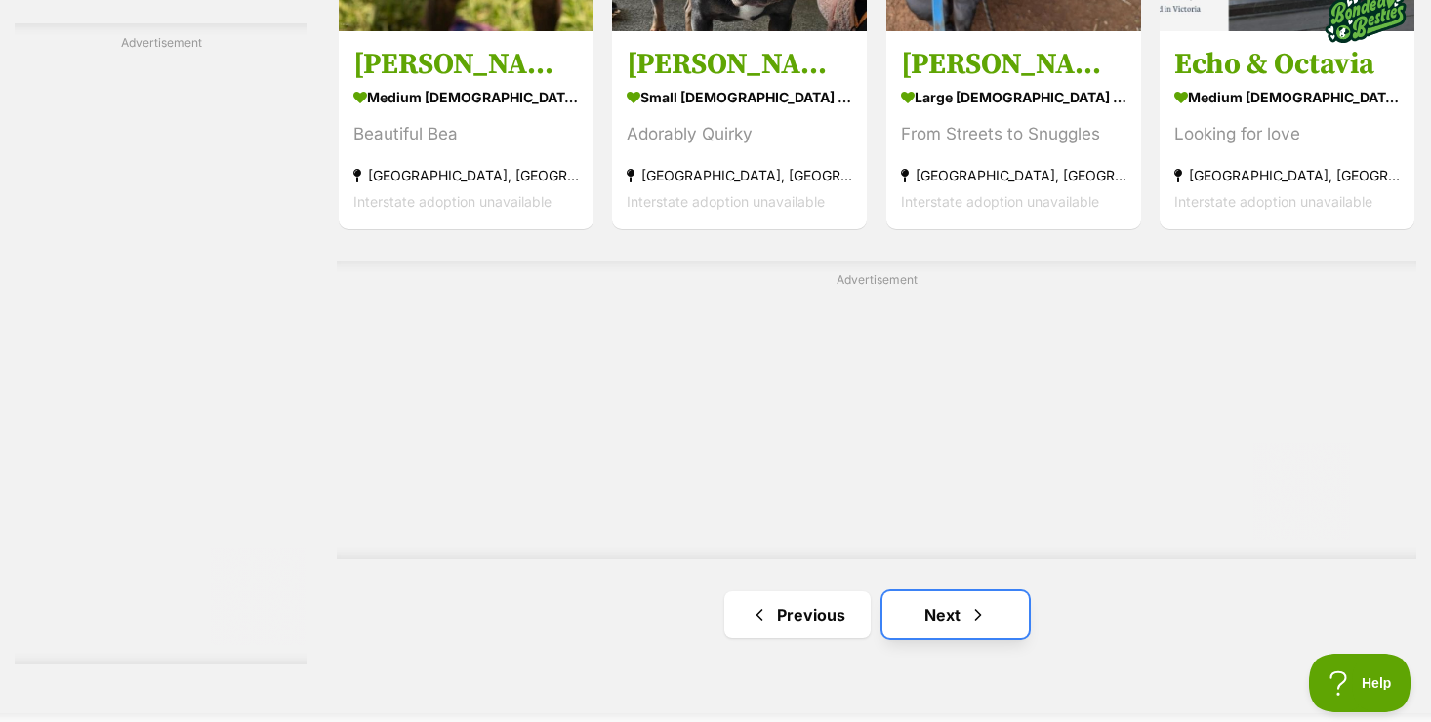
click at [947, 613] on link "Next" at bounding box center [955, 614] width 146 height 47
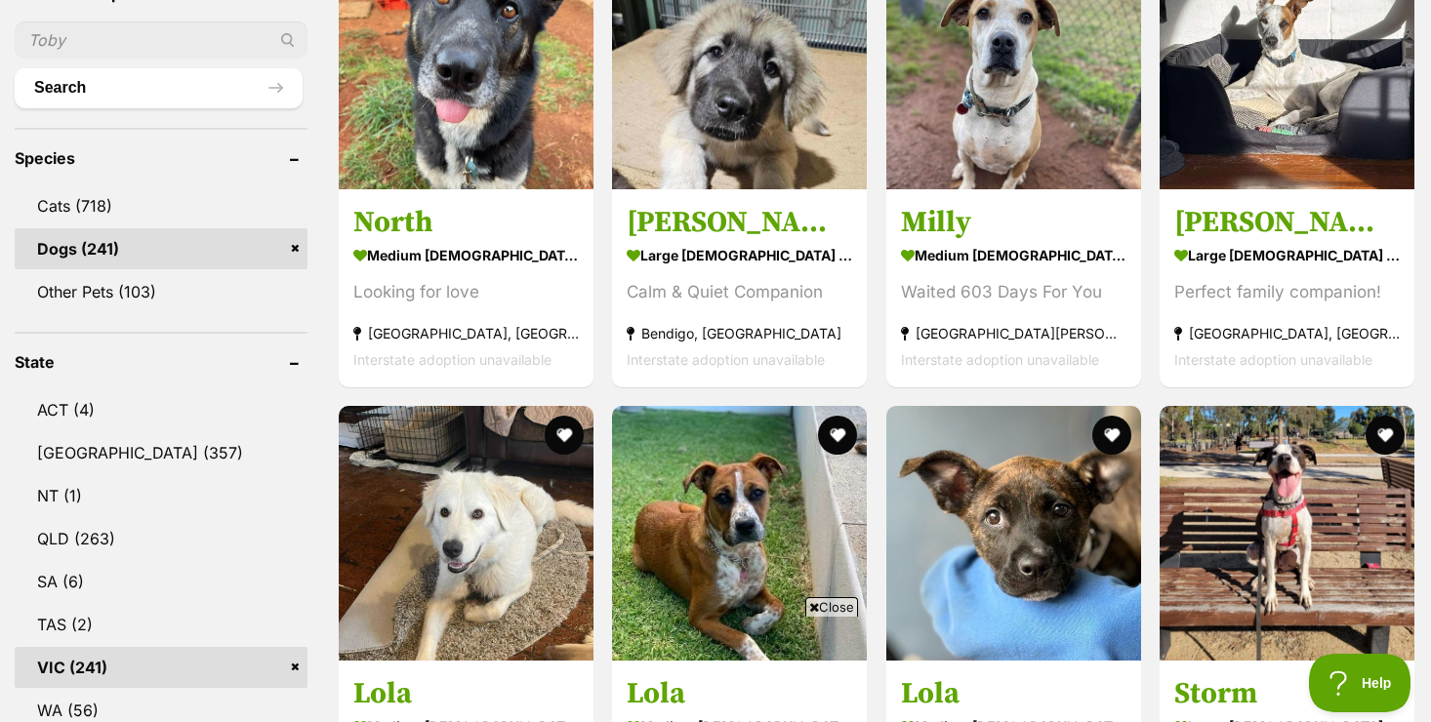
click at [829, 603] on span "Close" at bounding box center [831, 607] width 53 height 20
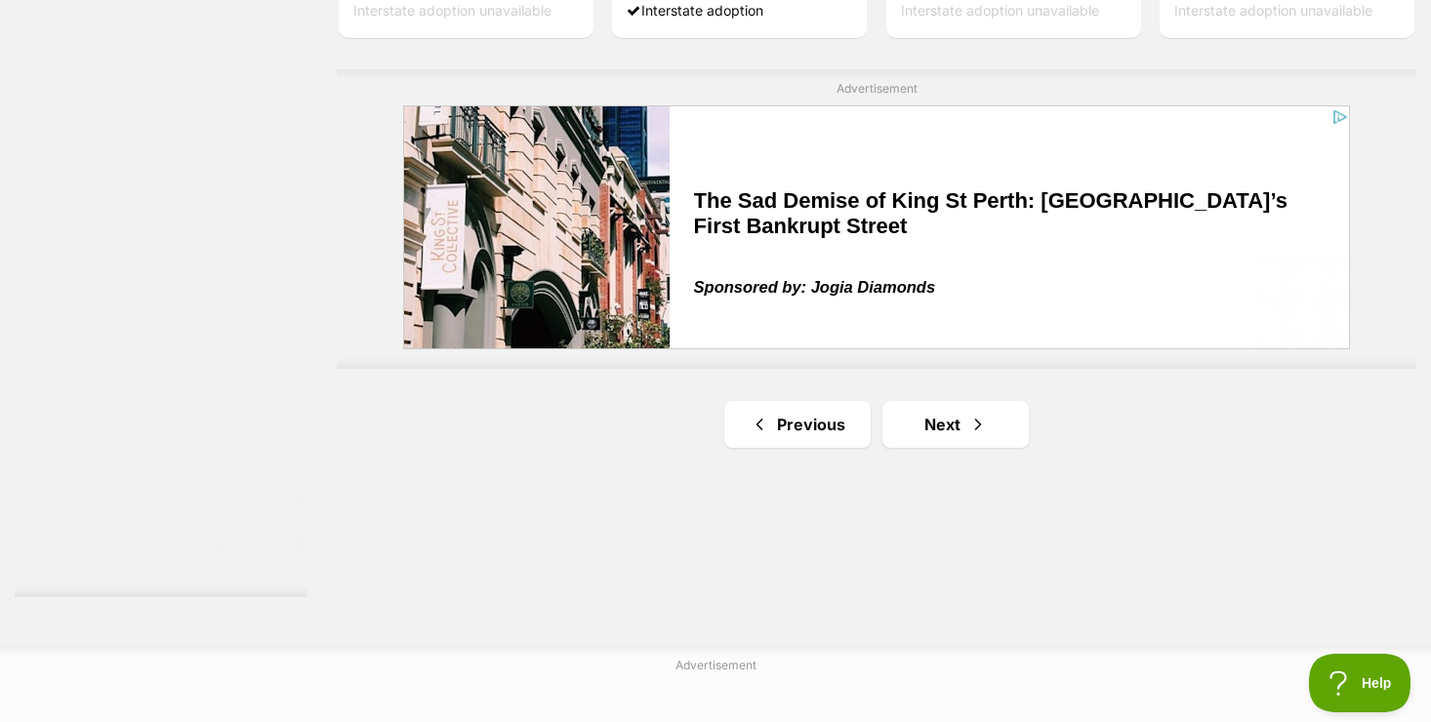
scroll to position [3513, 0]
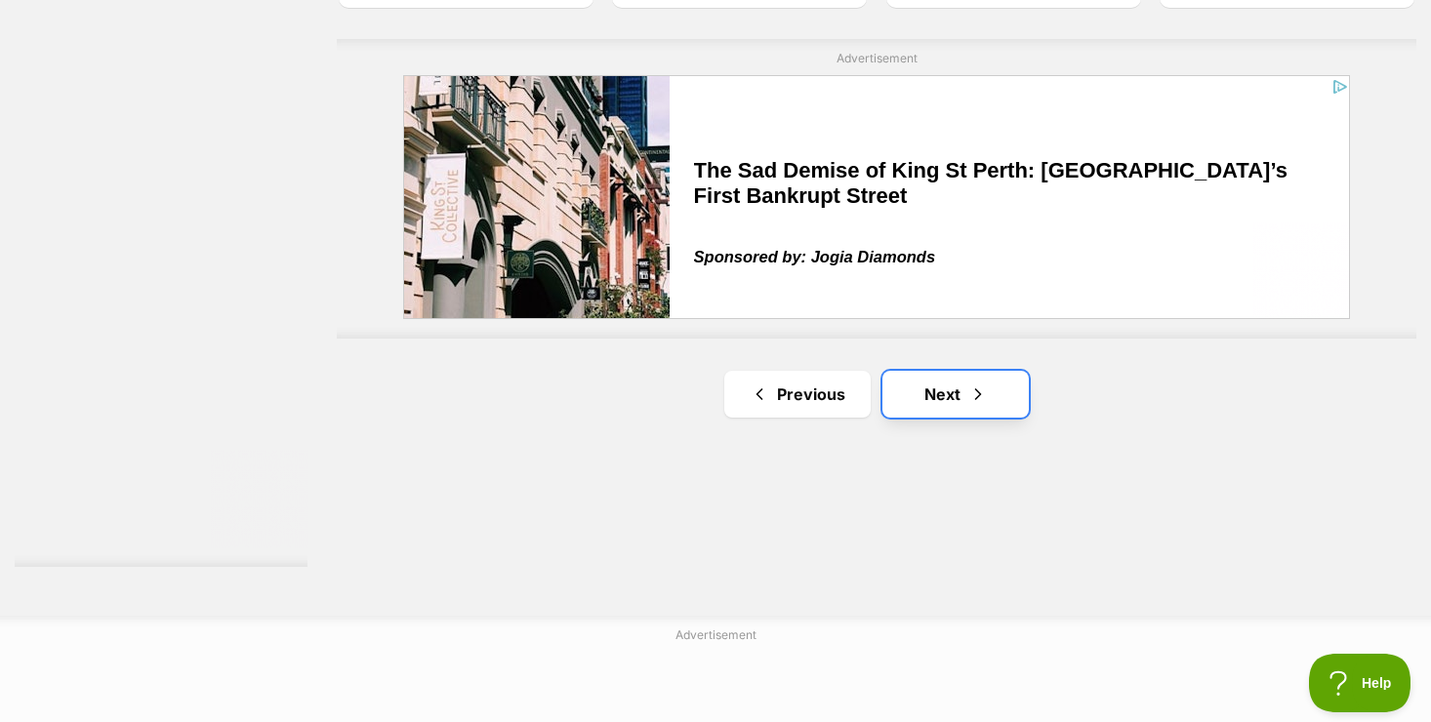
click at [952, 402] on link "Next" at bounding box center [955, 394] width 146 height 47
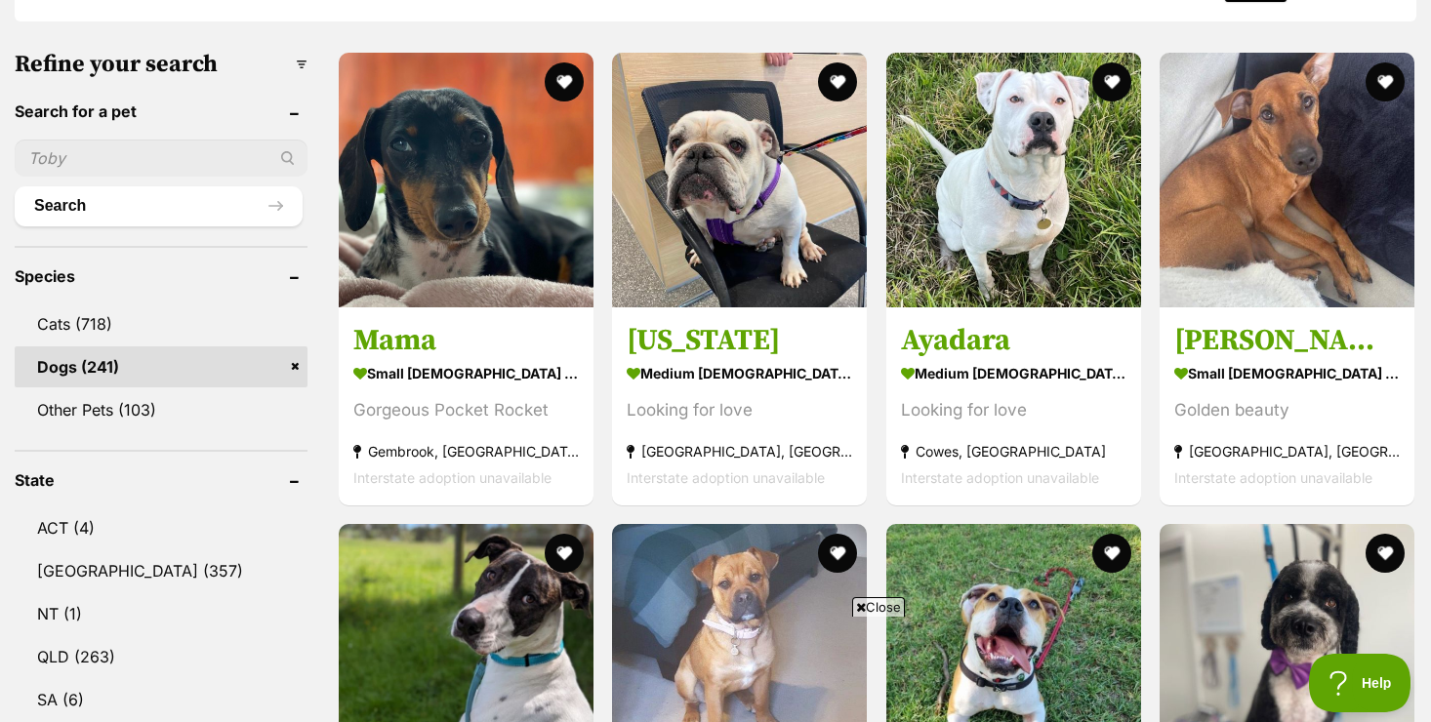
scroll to position [624, 0]
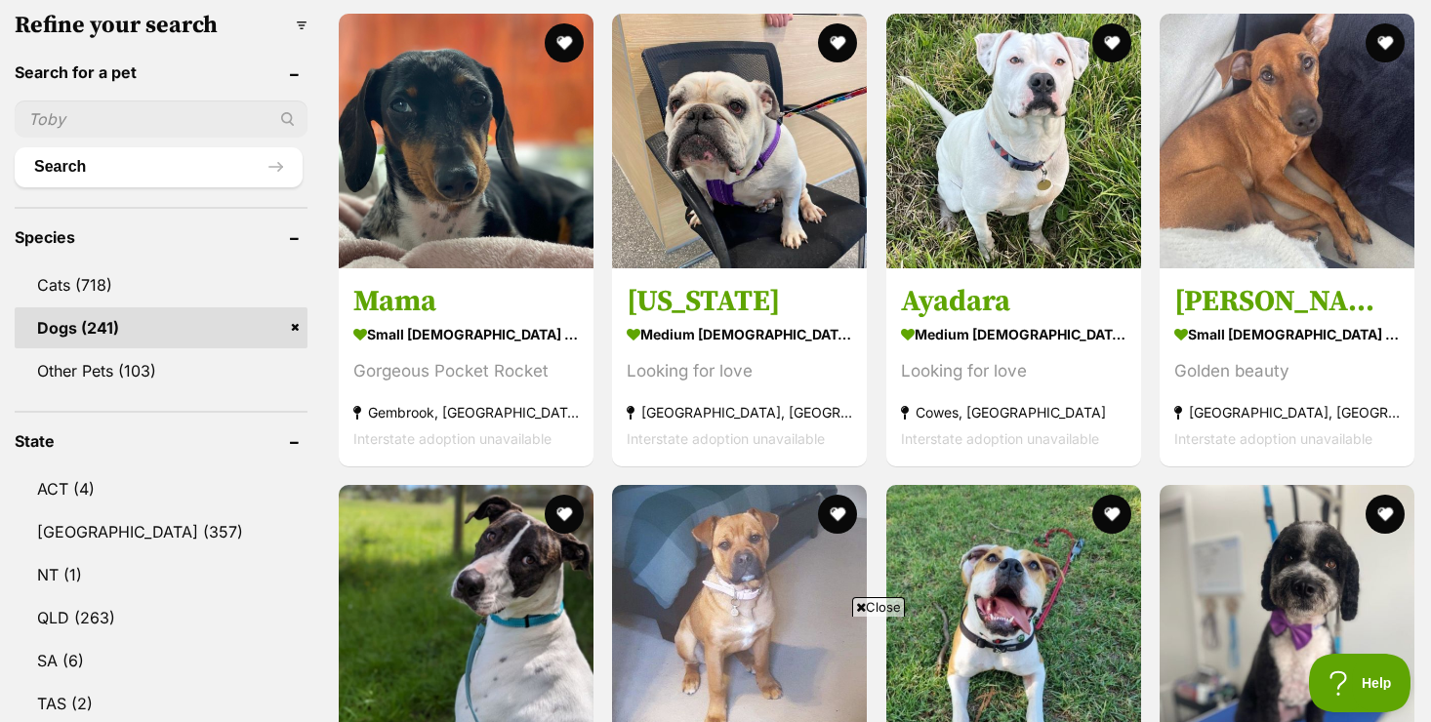
click at [874, 603] on span "Close" at bounding box center [878, 607] width 53 height 20
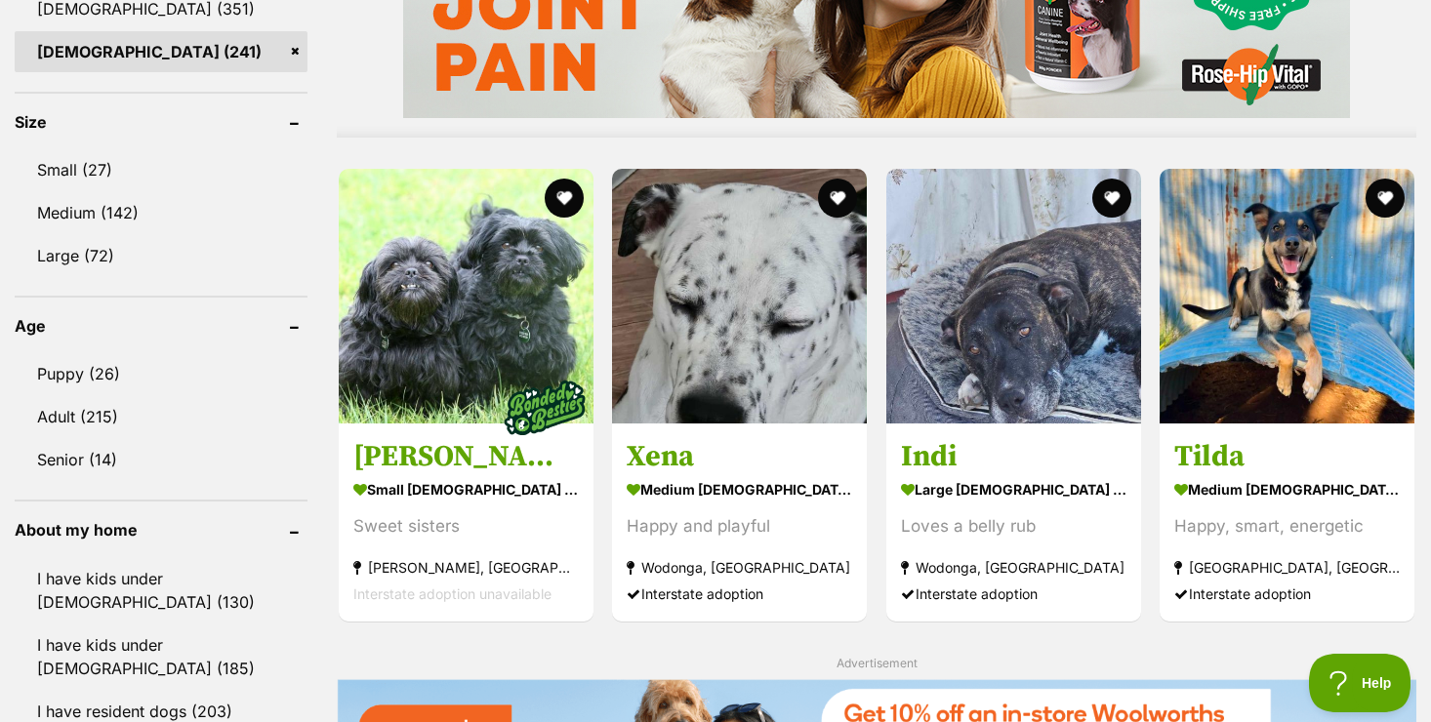
scroll to position [1756, 0]
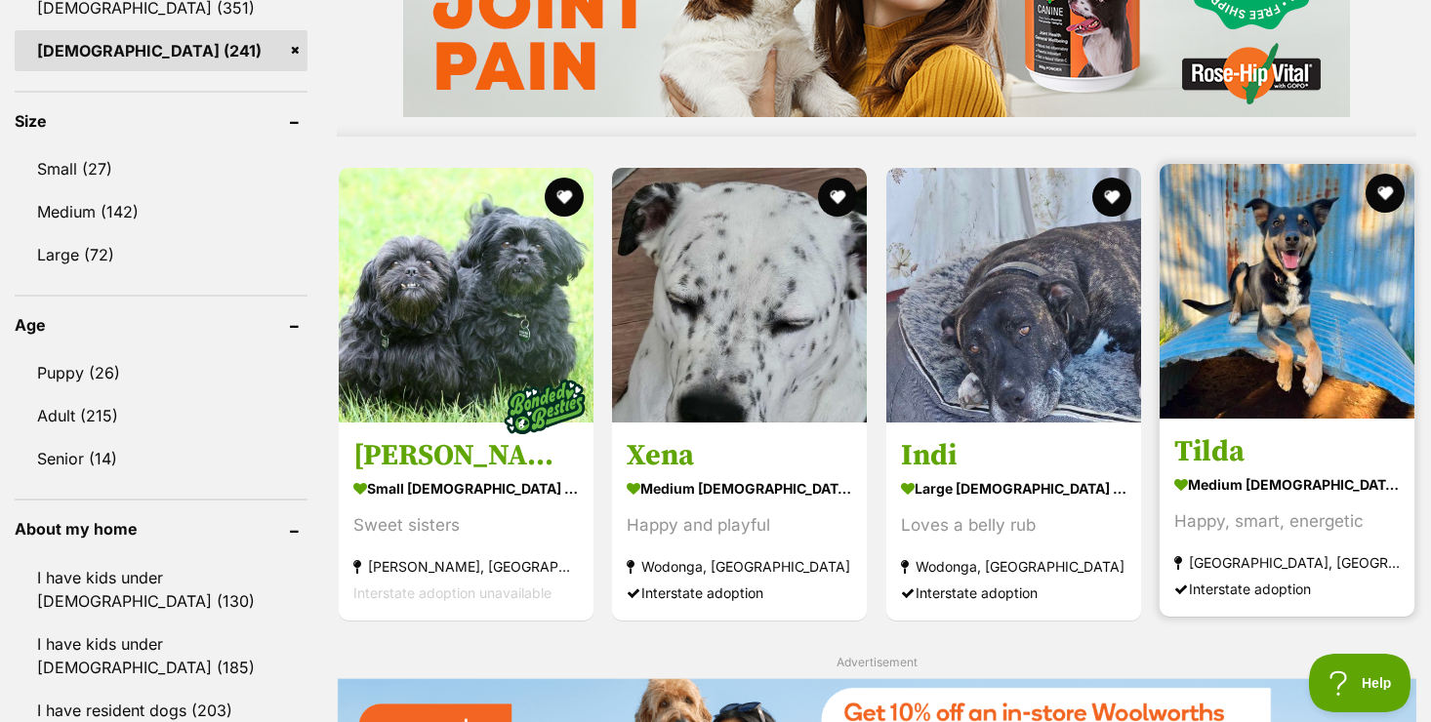
click at [1227, 447] on h3 "Tilda" at bounding box center [1286, 450] width 225 height 37
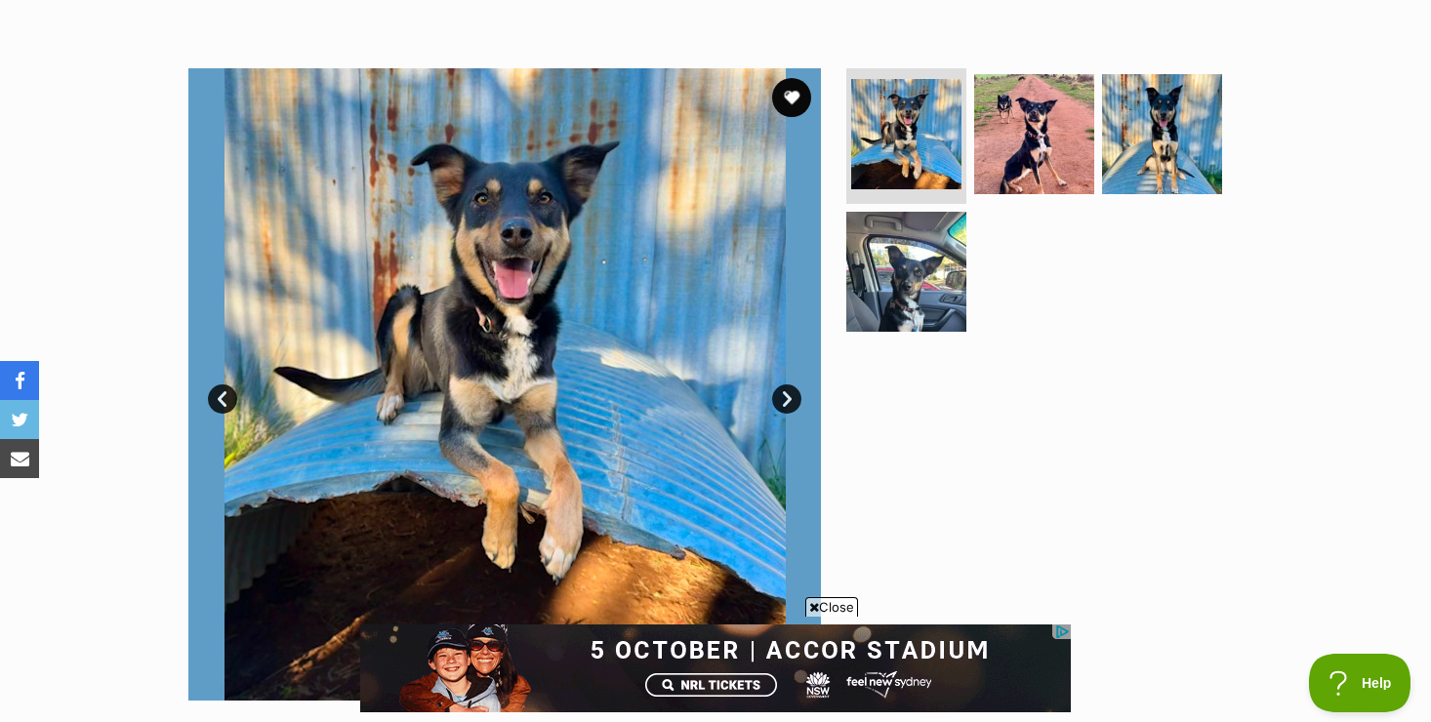
scroll to position [390, 0]
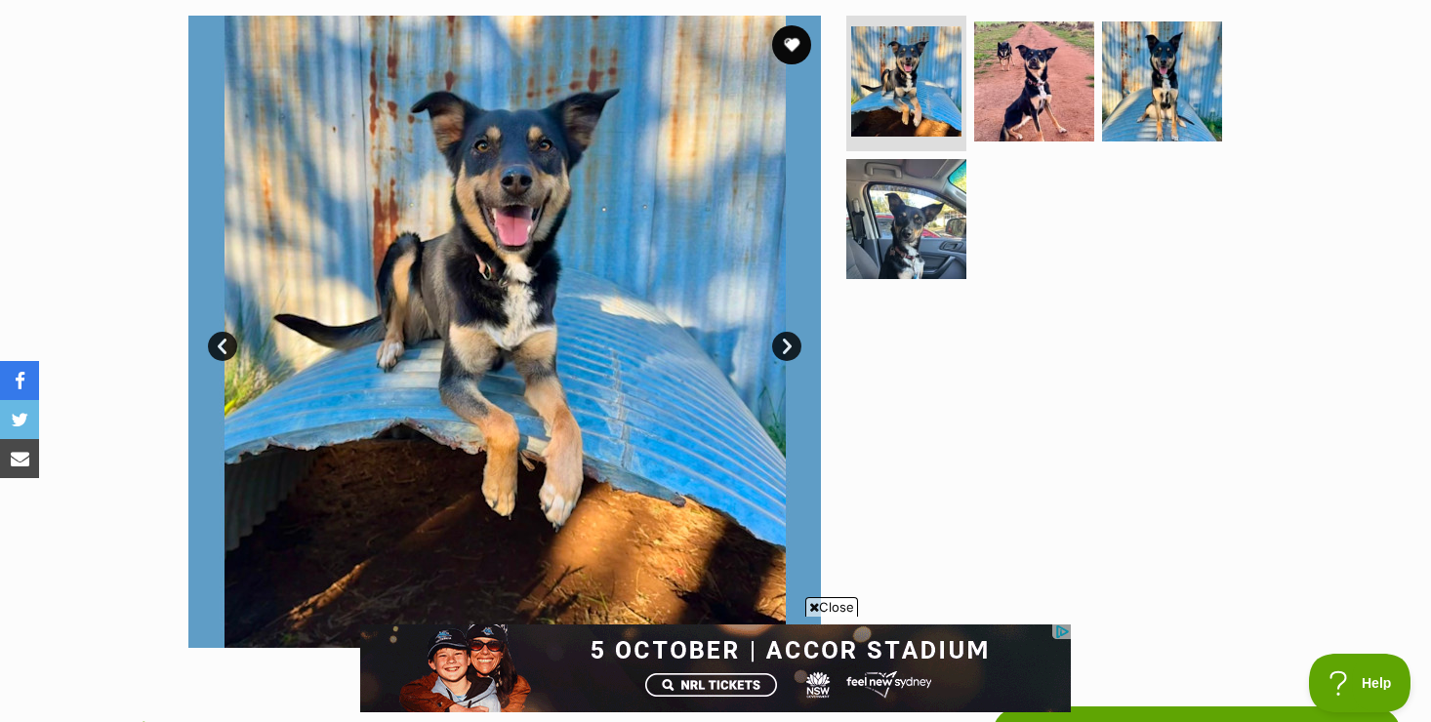
click at [835, 607] on span "Close" at bounding box center [831, 607] width 53 height 20
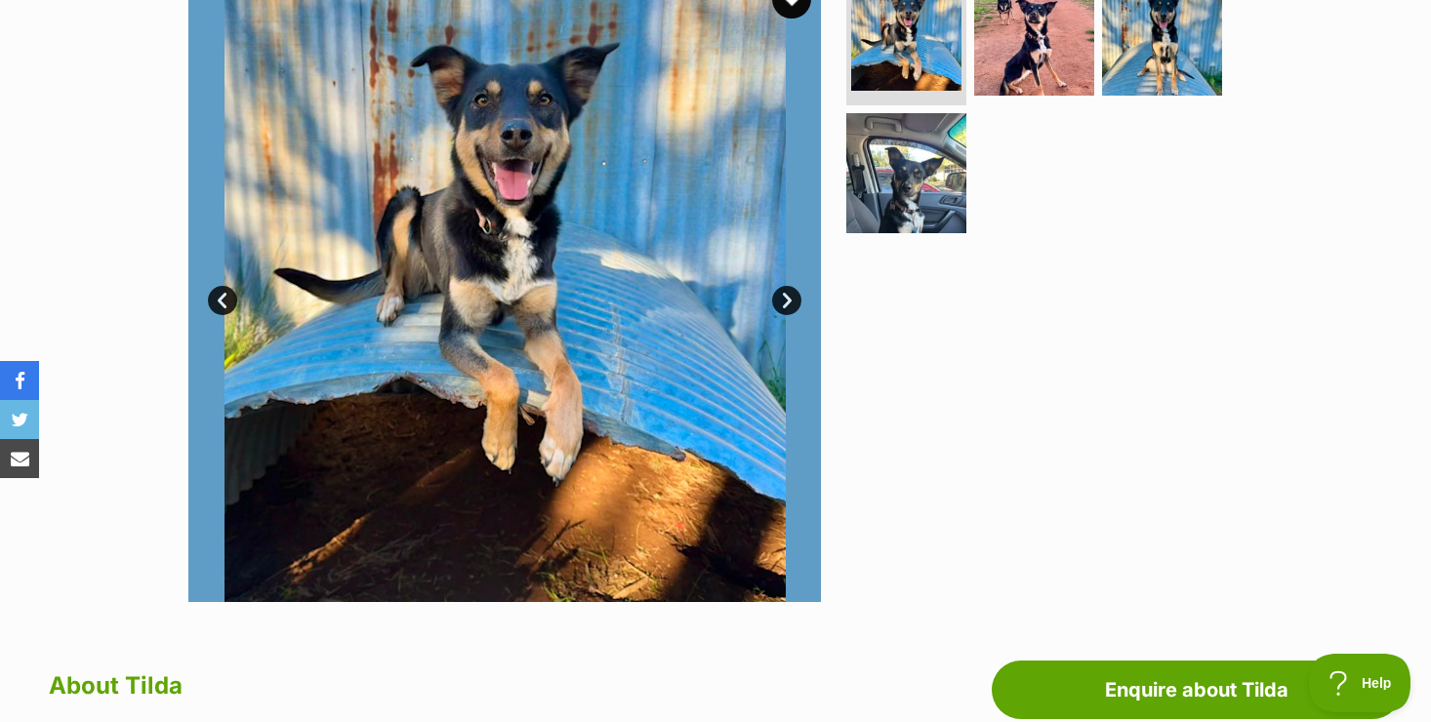
scroll to position [429, 0]
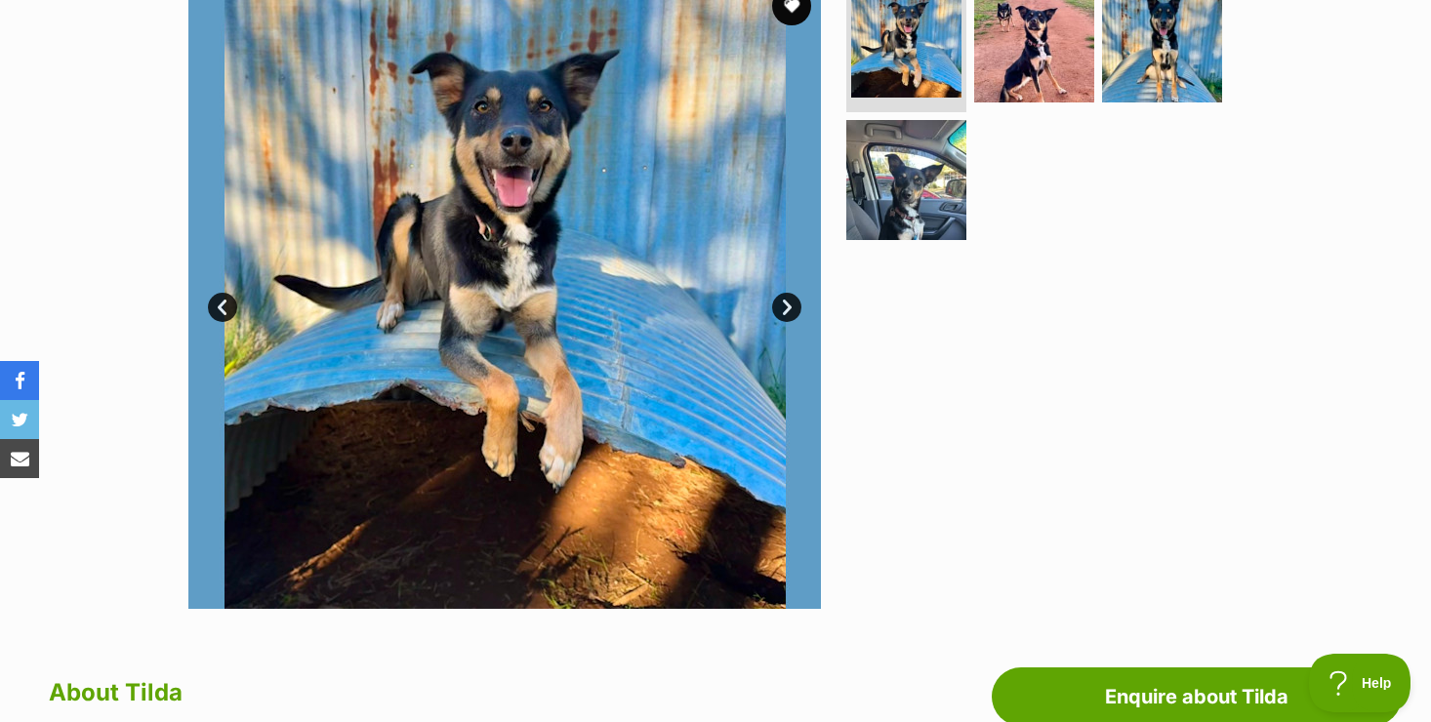
click at [788, 304] on link "Next" at bounding box center [786, 307] width 29 height 29
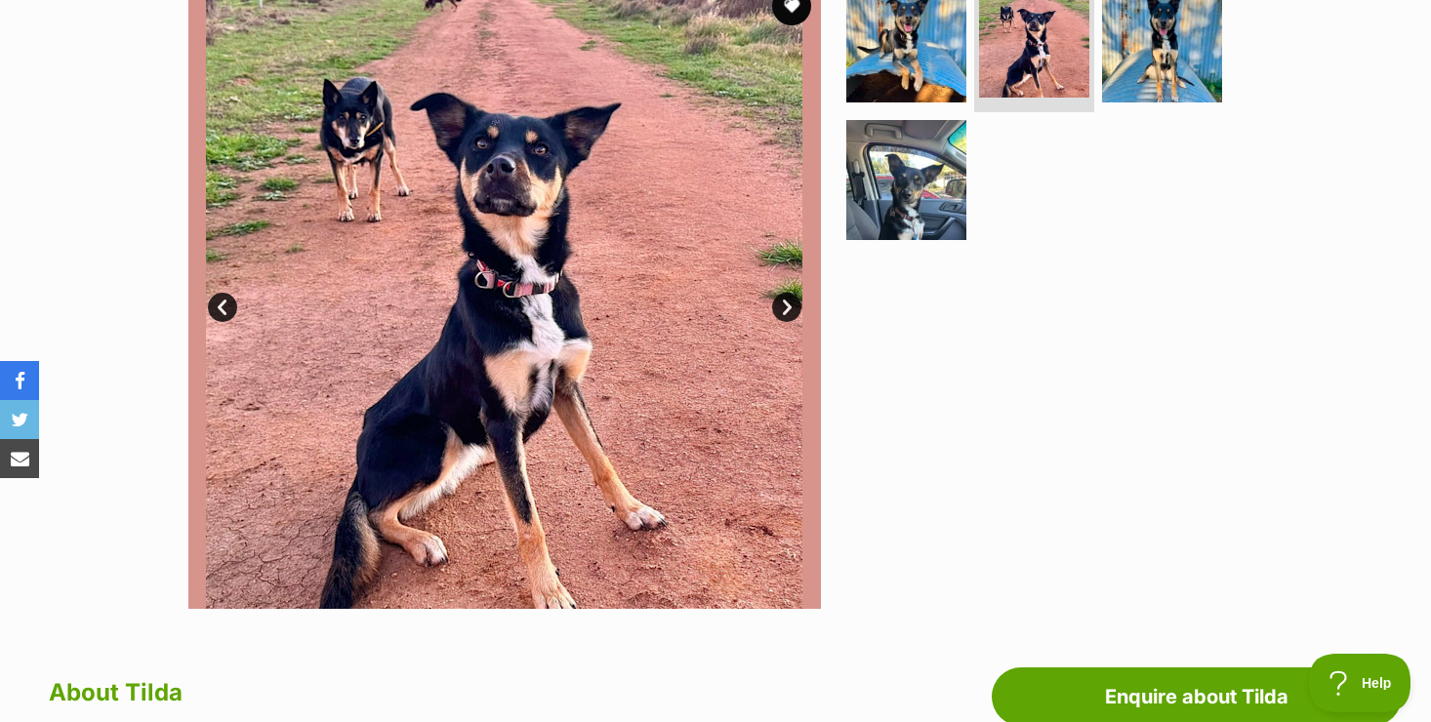
click at [788, 304] on link "Next" at bounding box center [786, 307] width 29 height 29
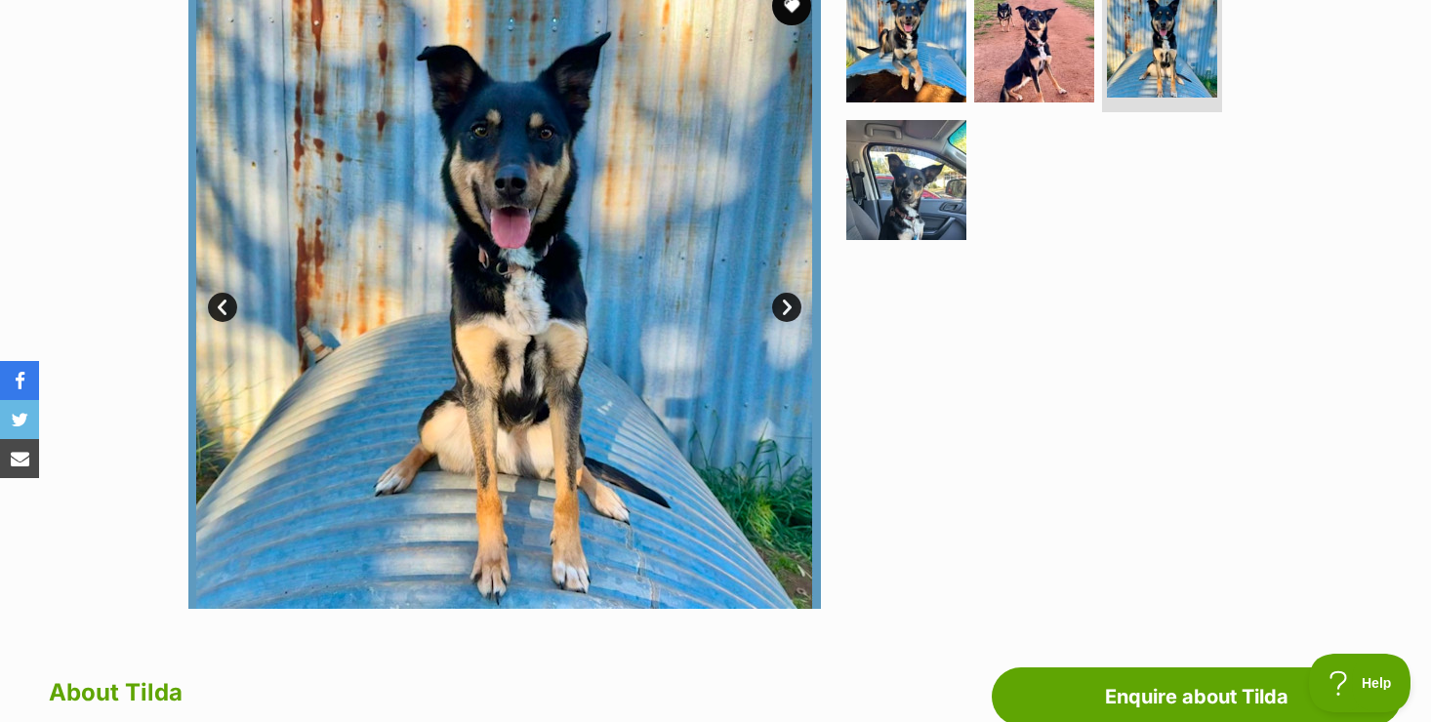
click at [788, 304] on link "Next" at bounding box center [786, 307] width 29 height 29
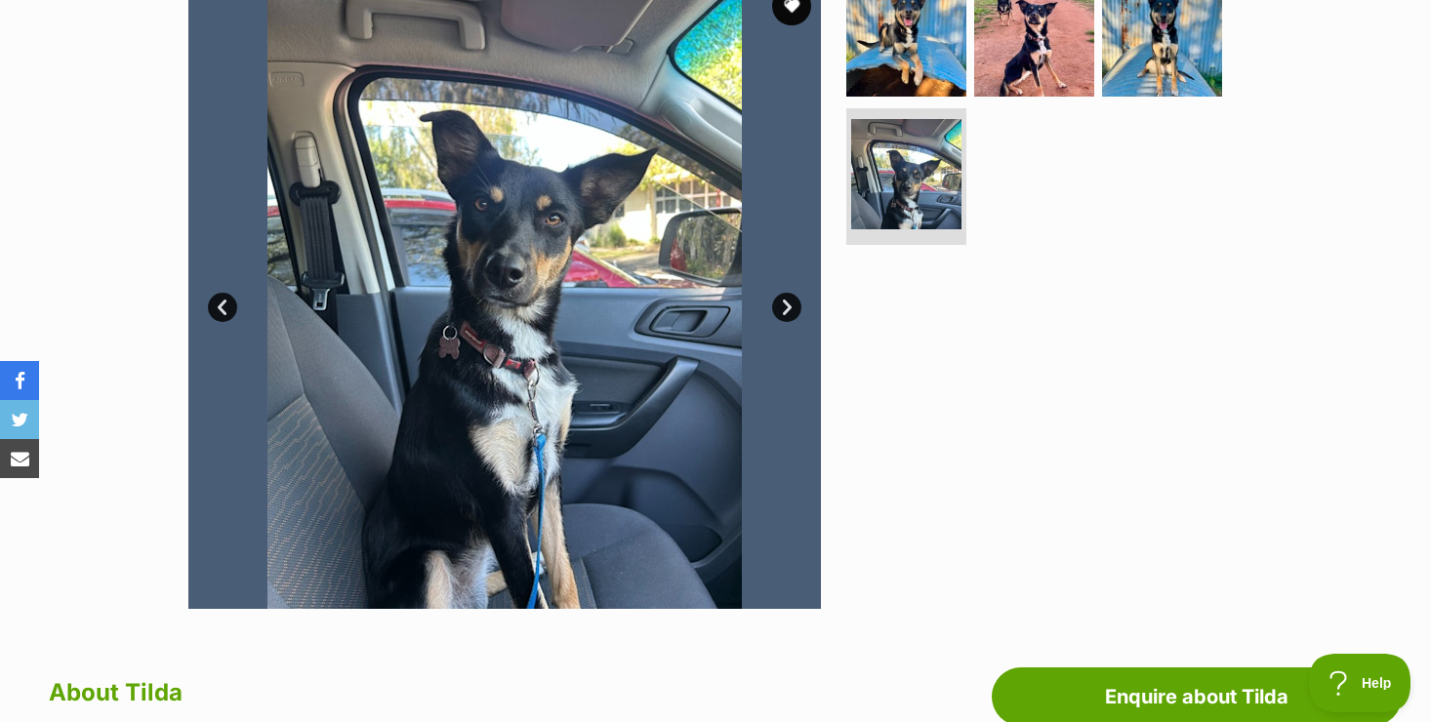
click at [788, 304] on link "Next" at bounding box center [786, 307] width 29 height 29
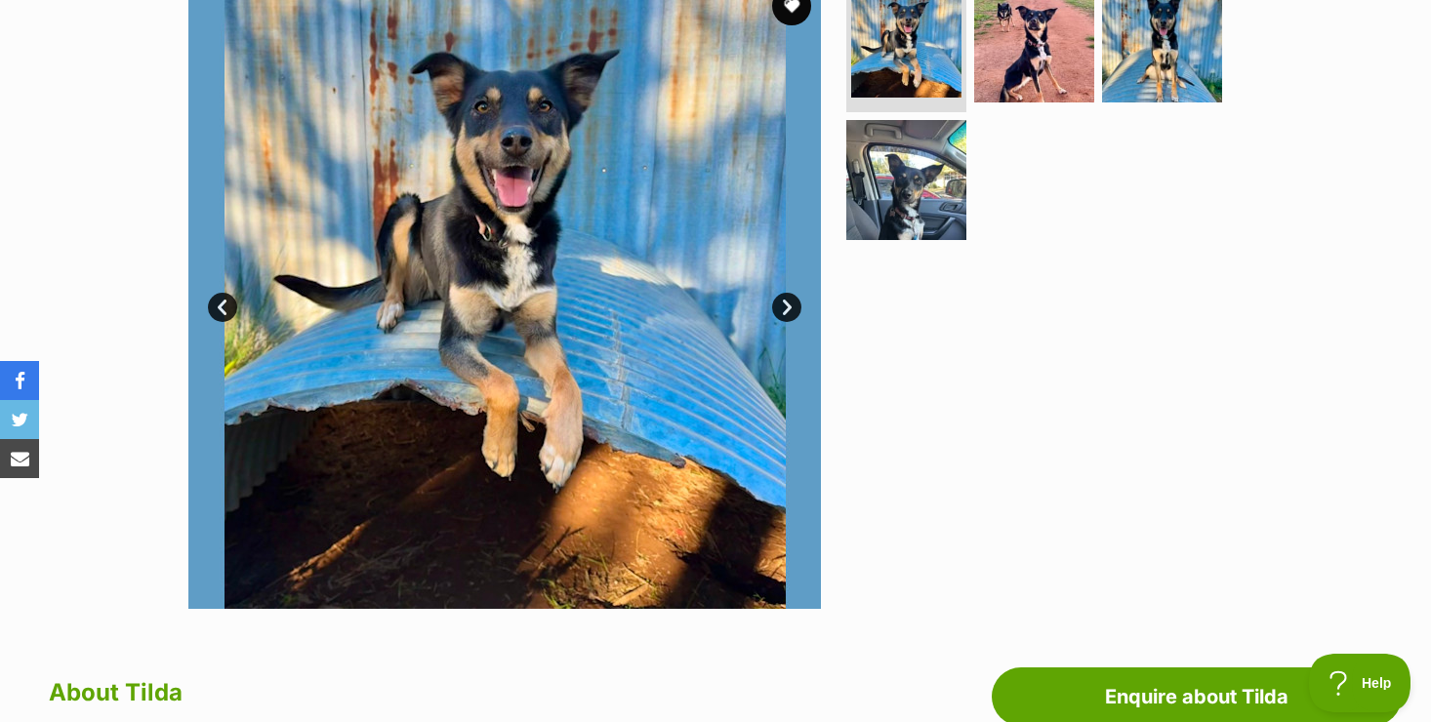
click at [131, 455] on div "Available 1 of 4 images 1 of 4 images 1 of 4 images 1 of 4 images Next Prev 1 2…" at bounding box center [715, 278] width 1431 height 662
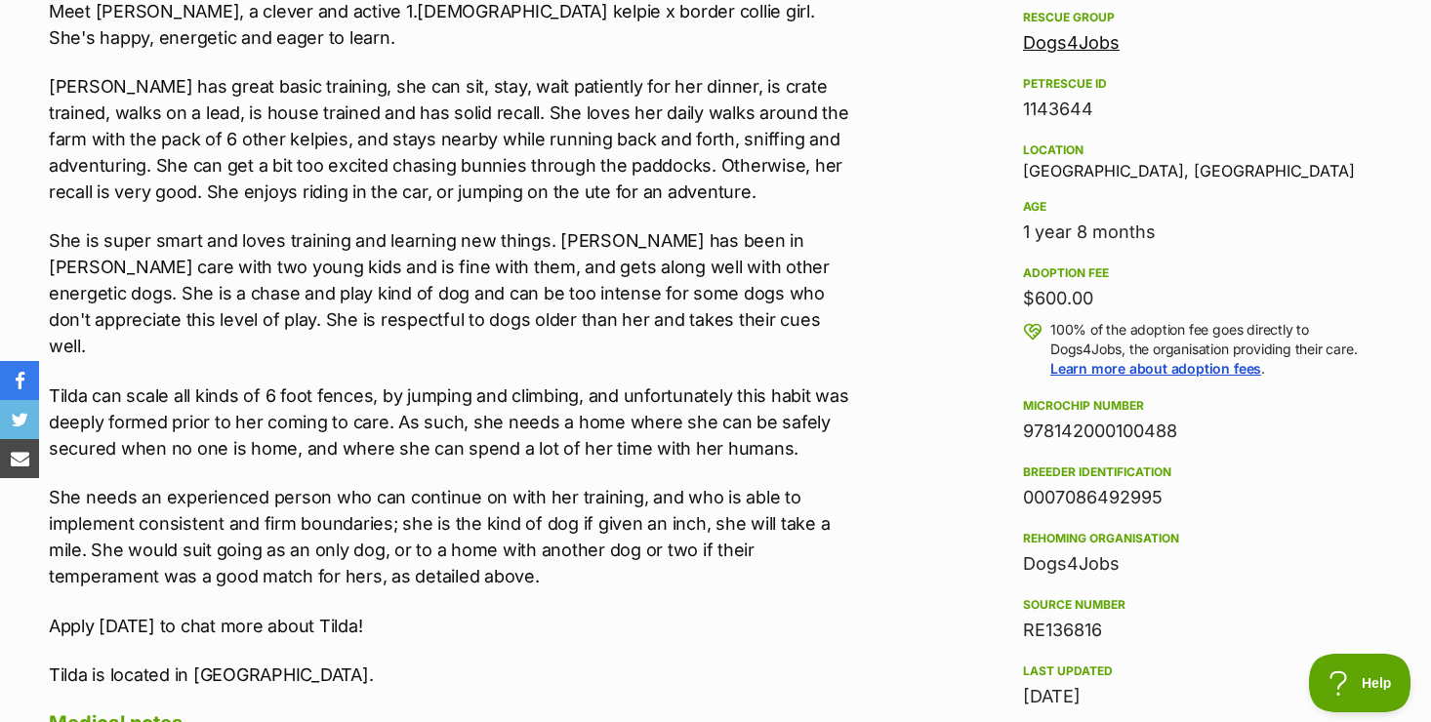
scroll to position [1171, 0]
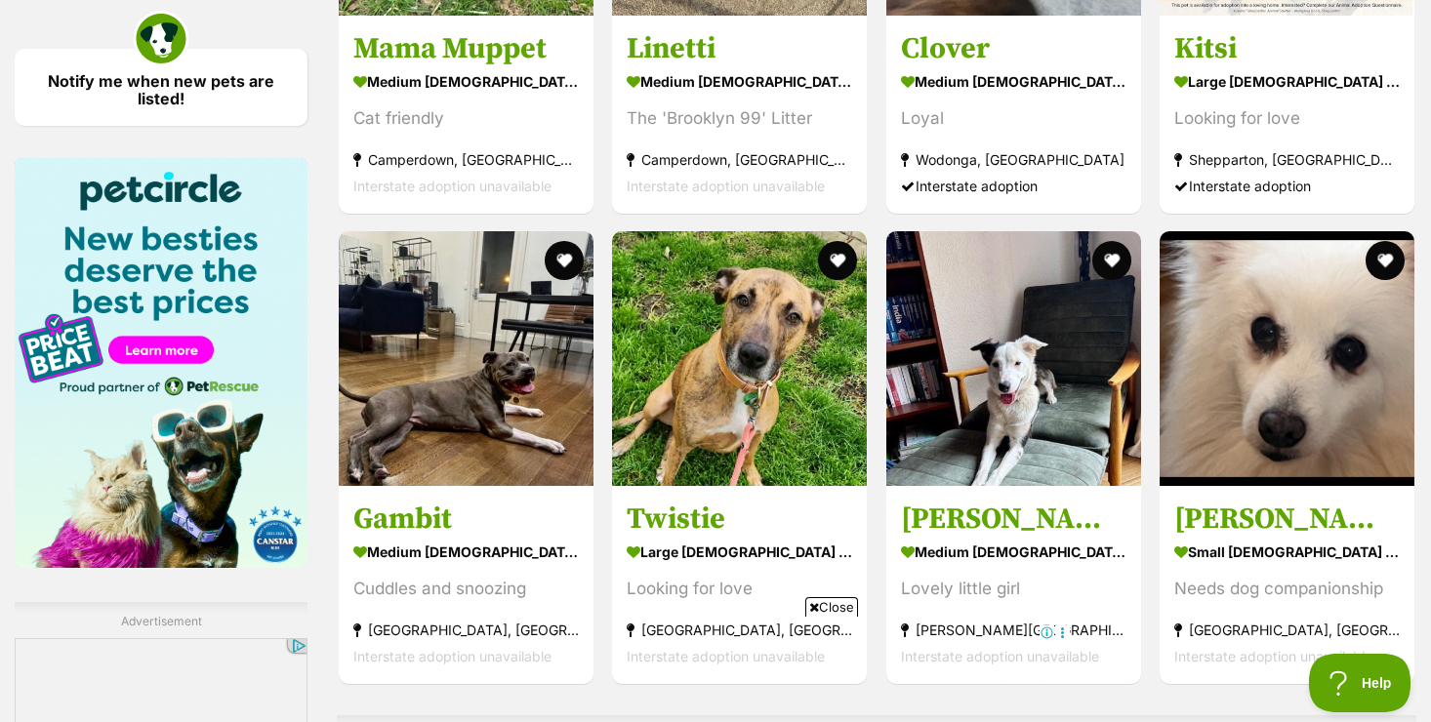
scroll to position [2838, 0]
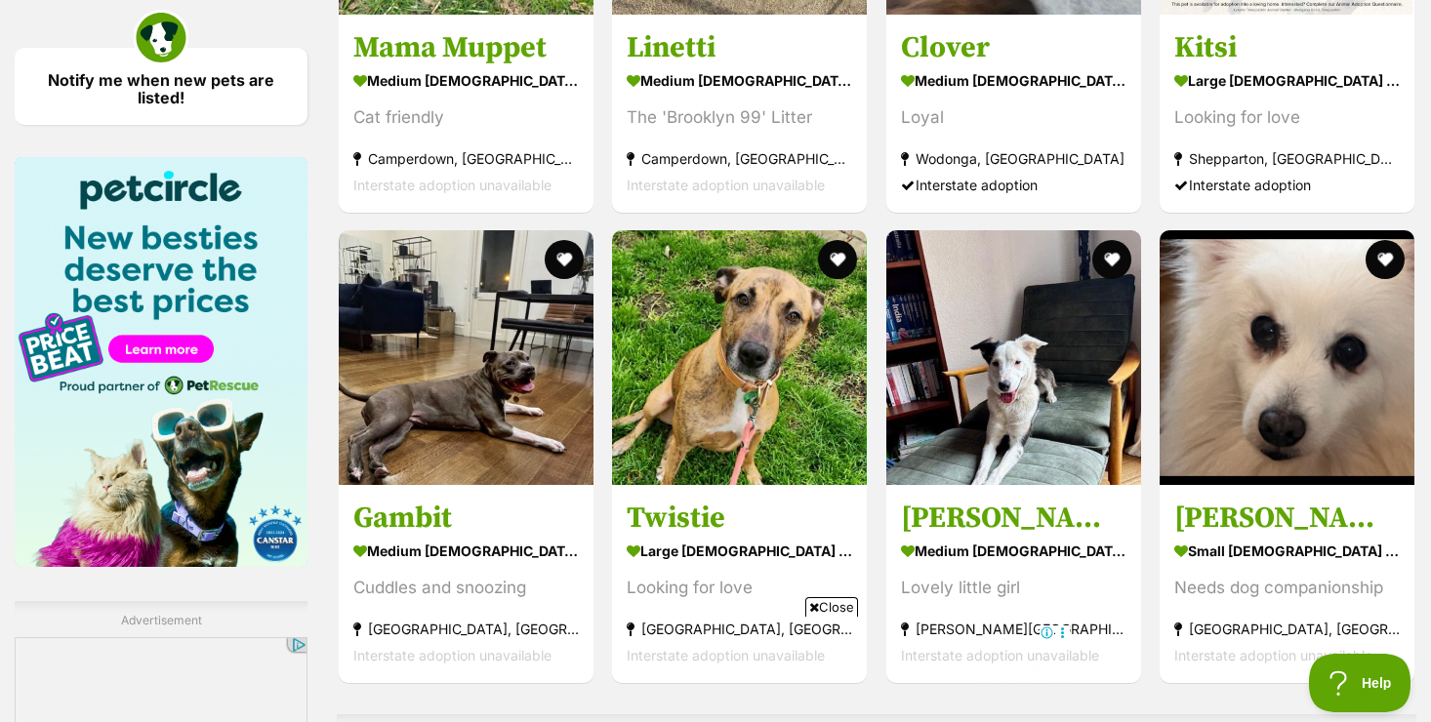
click at [840, 606] on span "Close" at bounding box center [831, 607] width 53 height 20
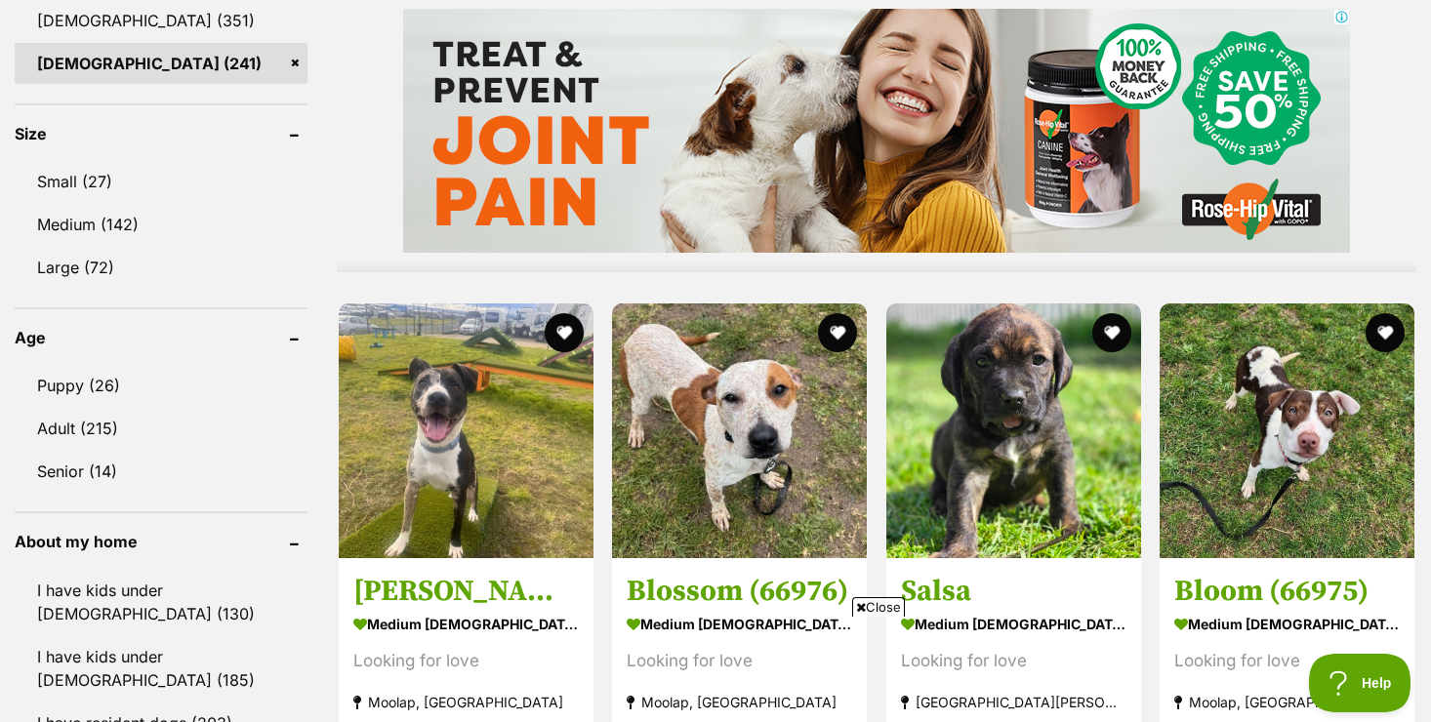
scroll to position [1757, 0]
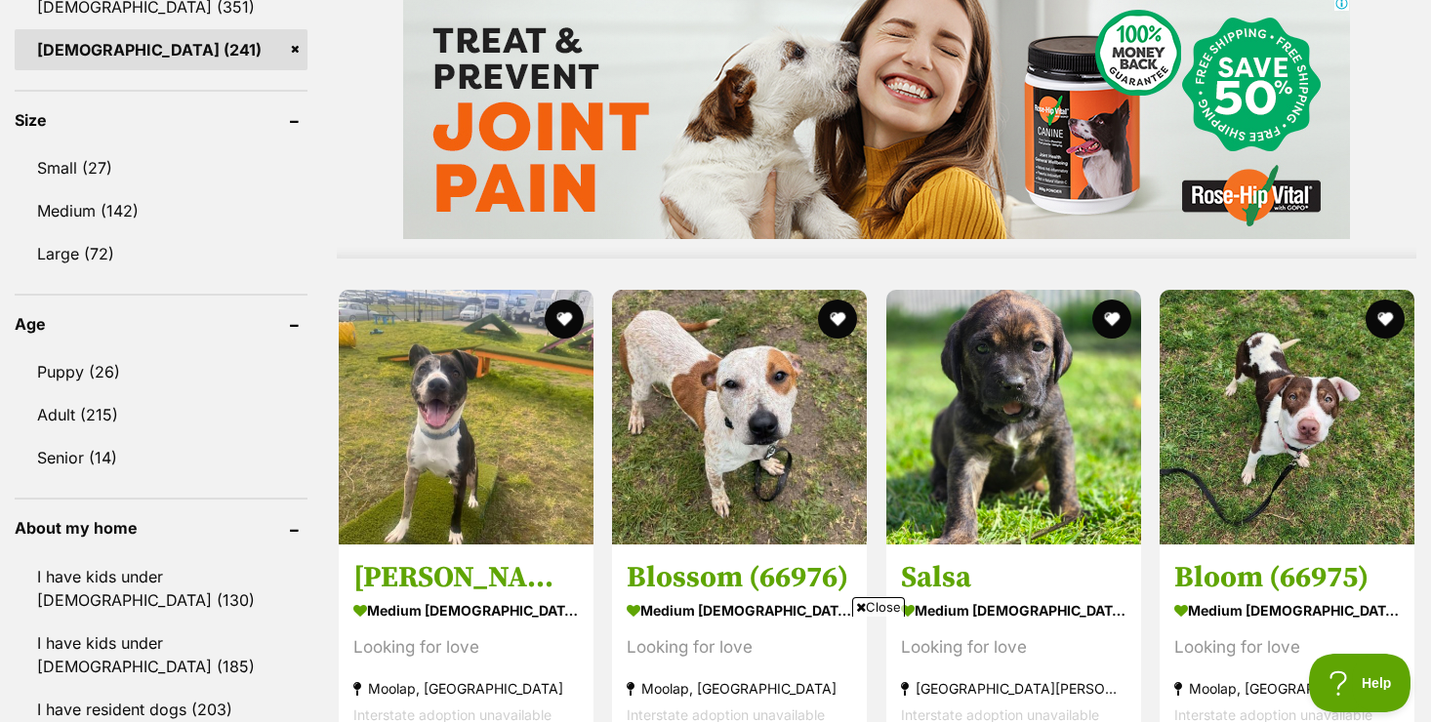
click at [873, 603] on span "Close" at bounding box center [878, 607] width 53 height 20
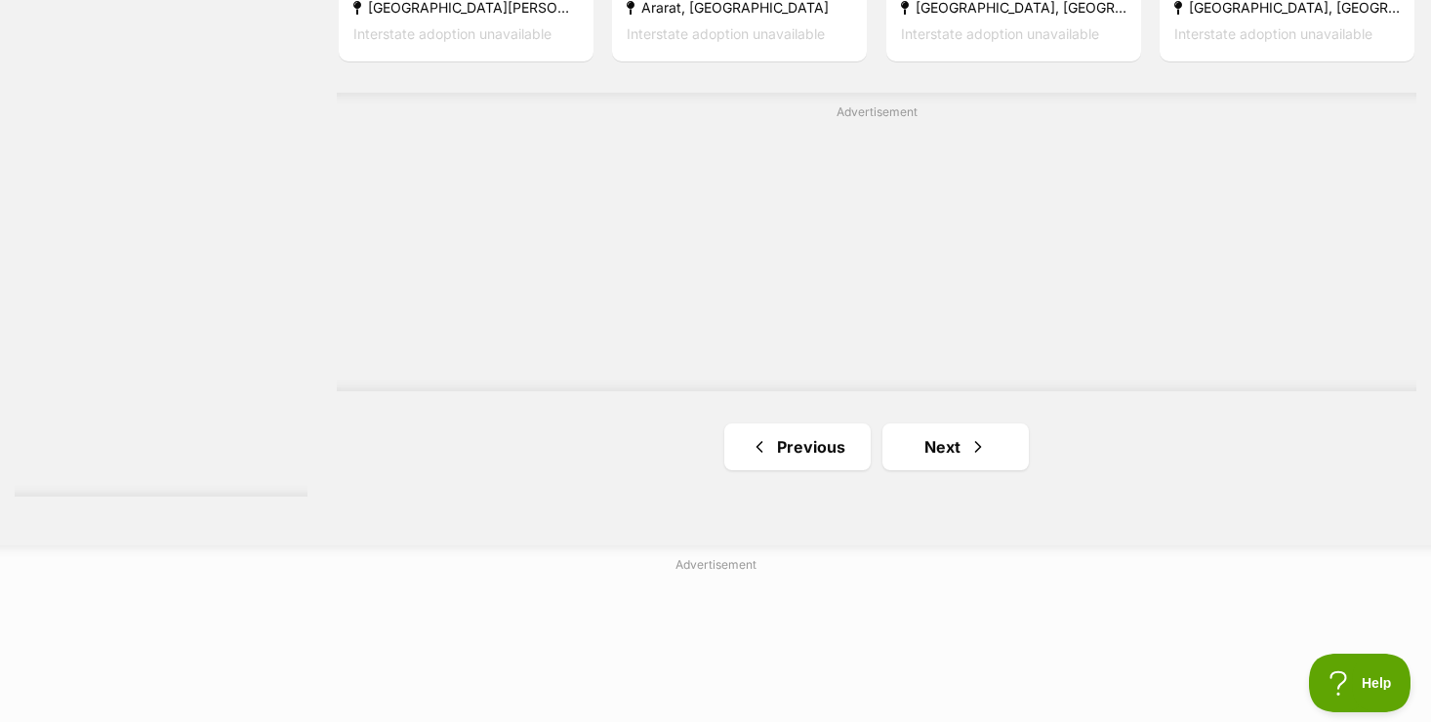
scroll to position [3591, 0]
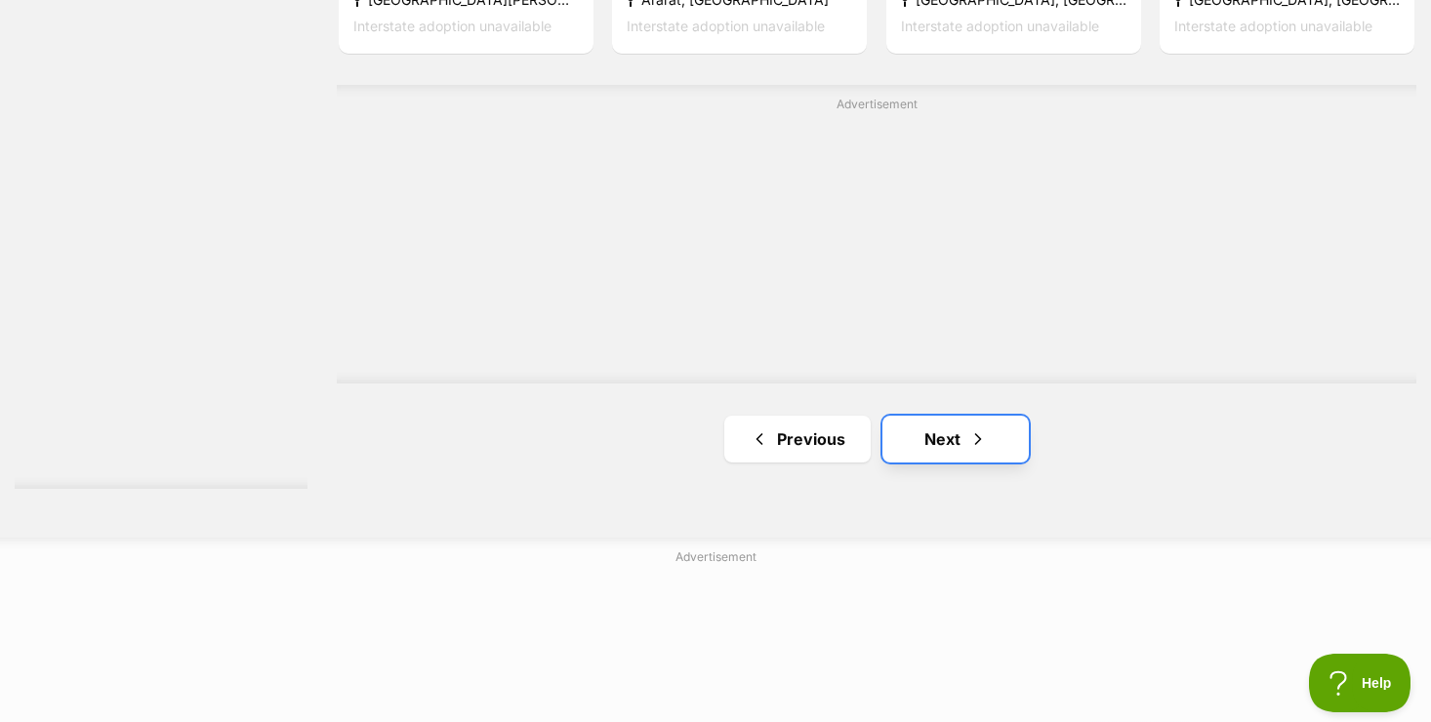
click at [931, 434] on link "Next" at bounding box center [955, 439] width 146 height 47
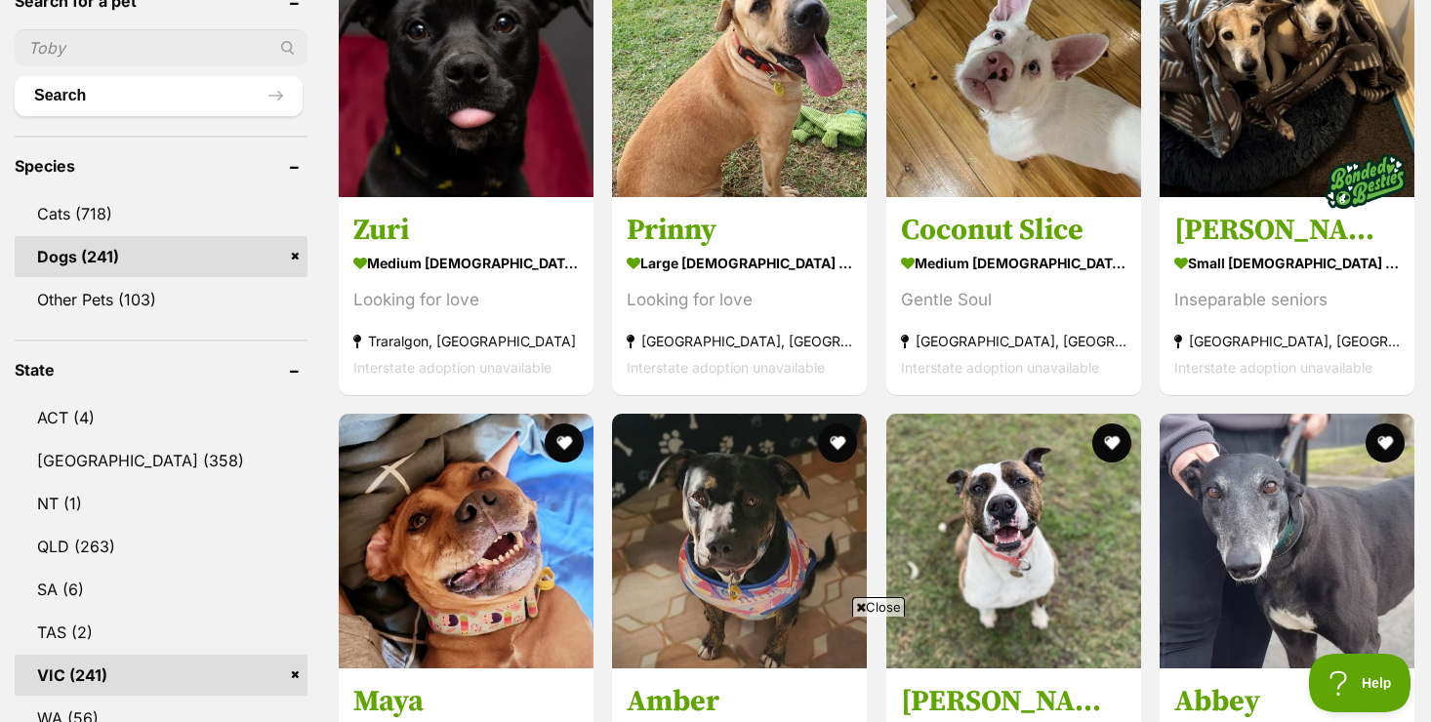
scroll to position [781, 0]
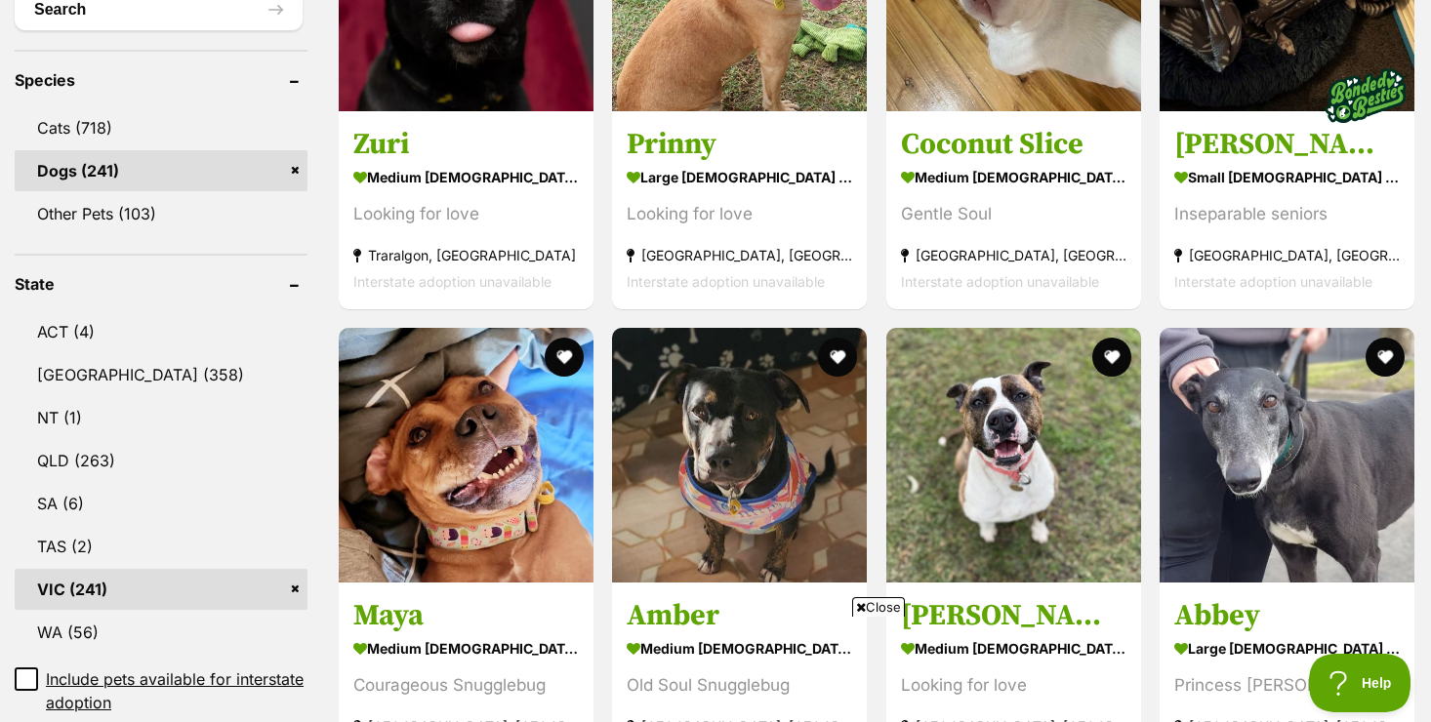
click at [874, 608] on span "Close" at bounding box center [878, 607] width 53 height 20
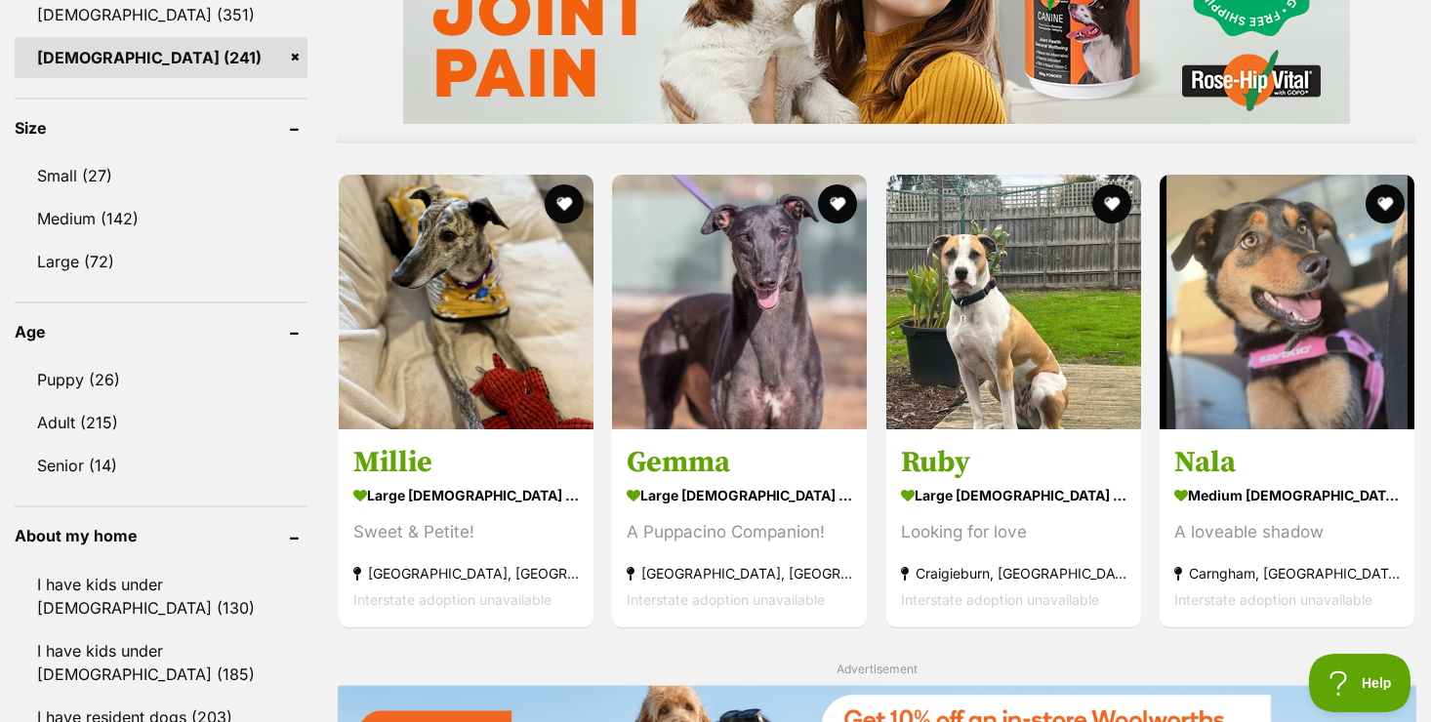
scroll to position [1757, 0]
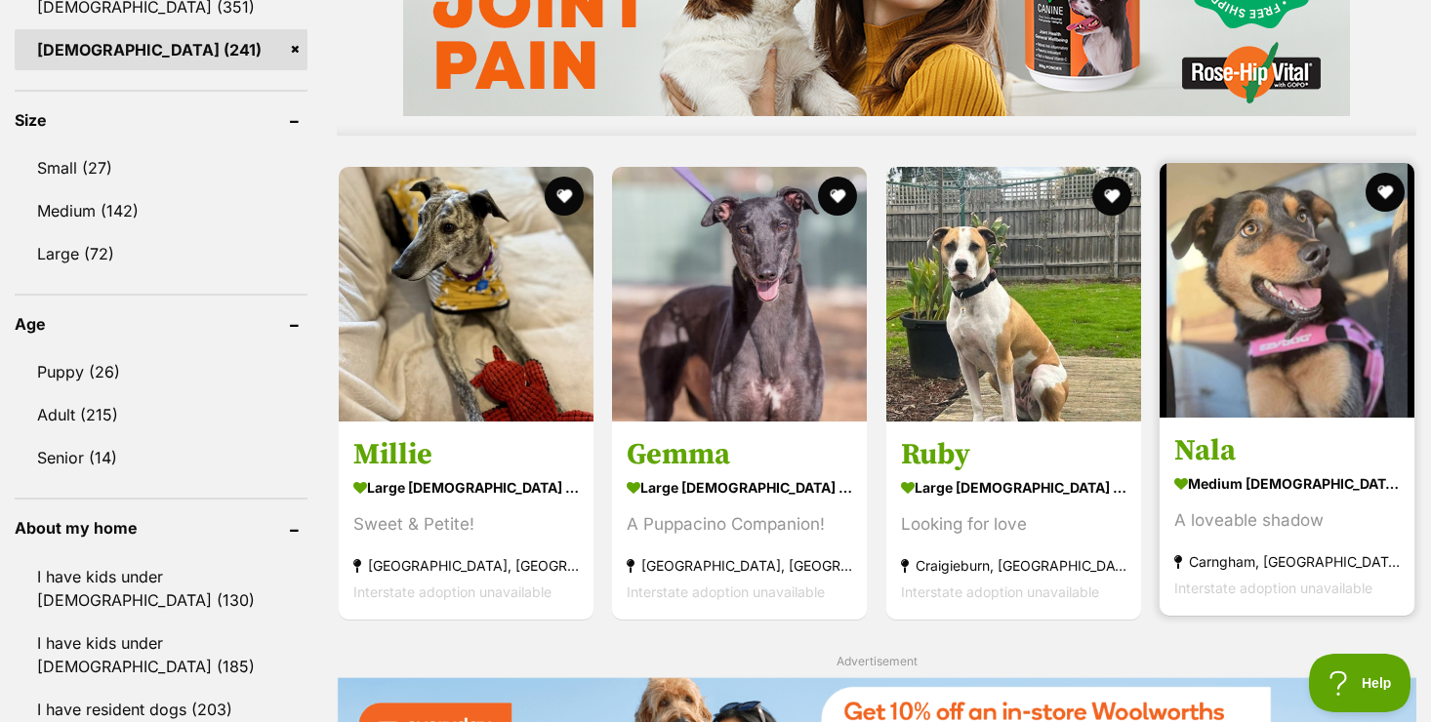
click at [1207, 452] on h3 "Nala" at bounding box center [1286, 449] width 225 height 37
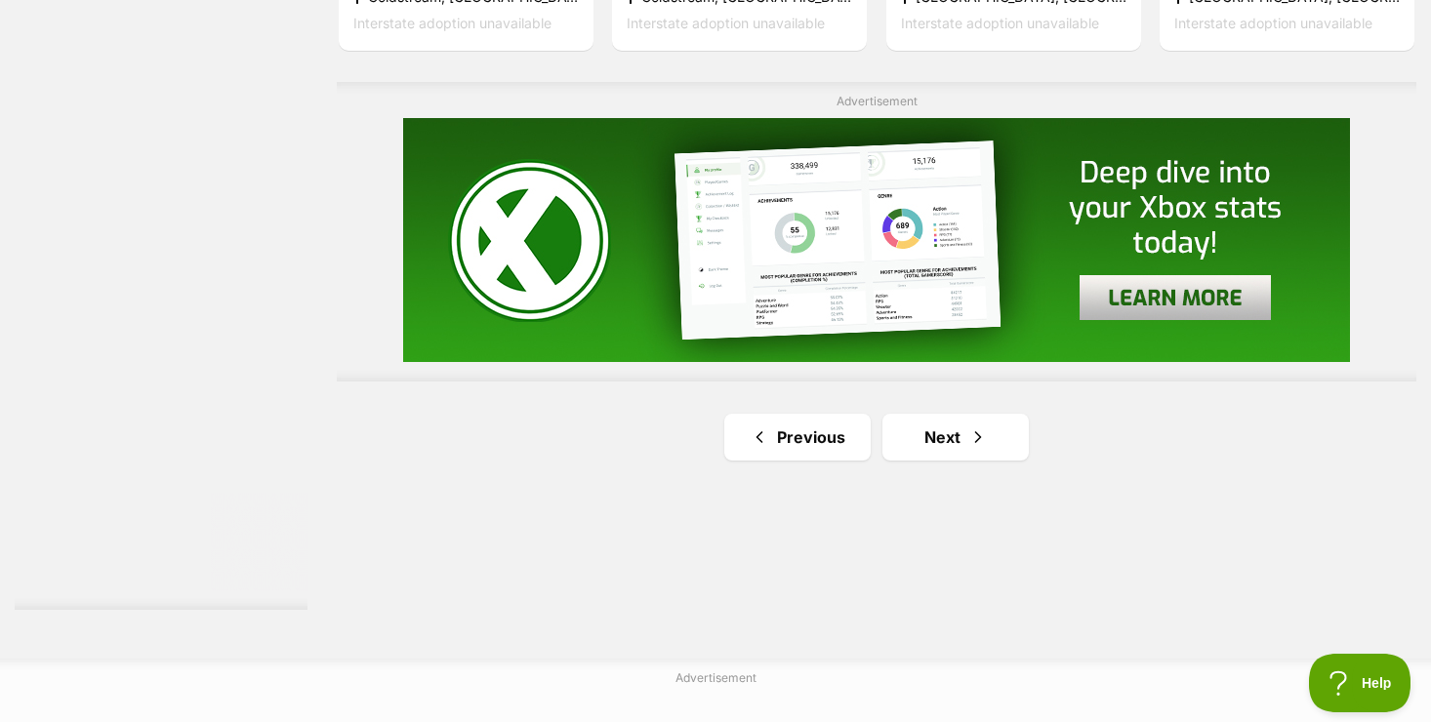
scroll to position [3474, 0]
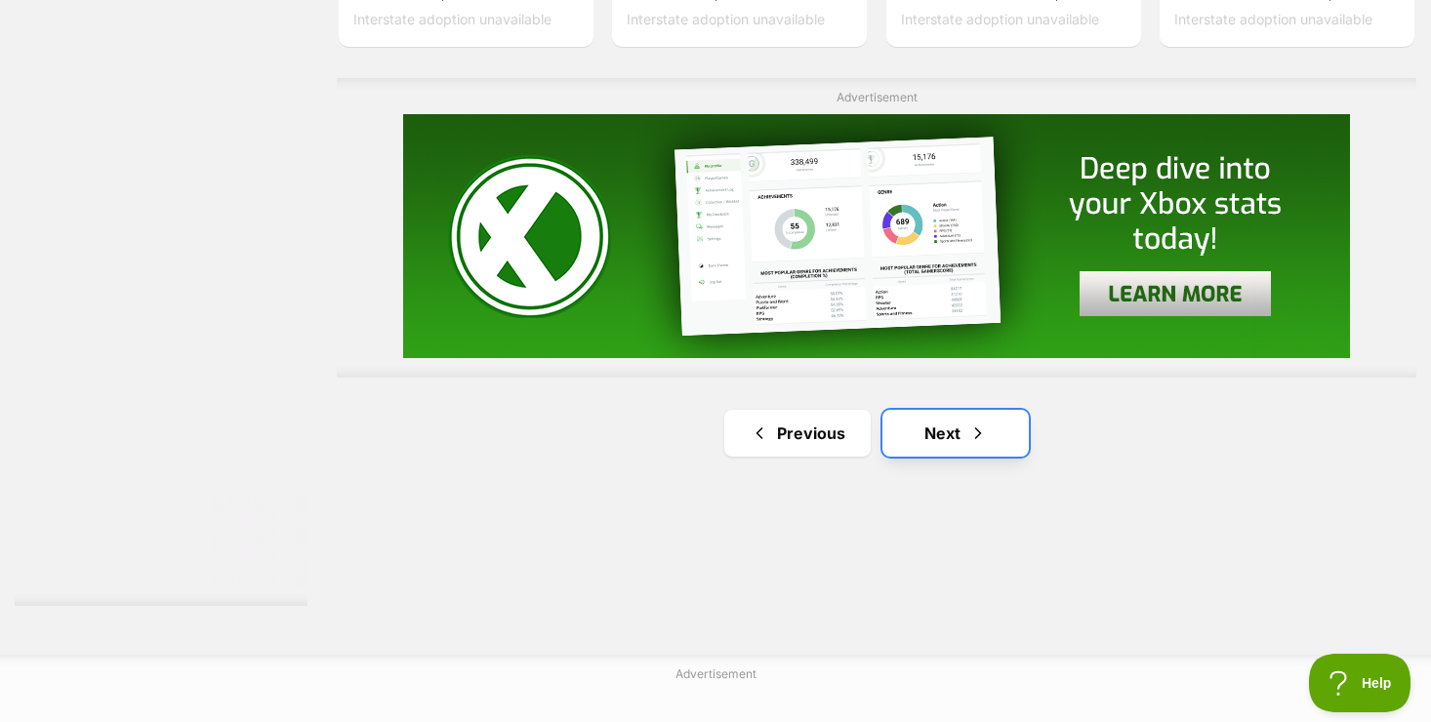
click at [928, 429] on link "Next" at bounding box center [955, 433] width 146 height 47
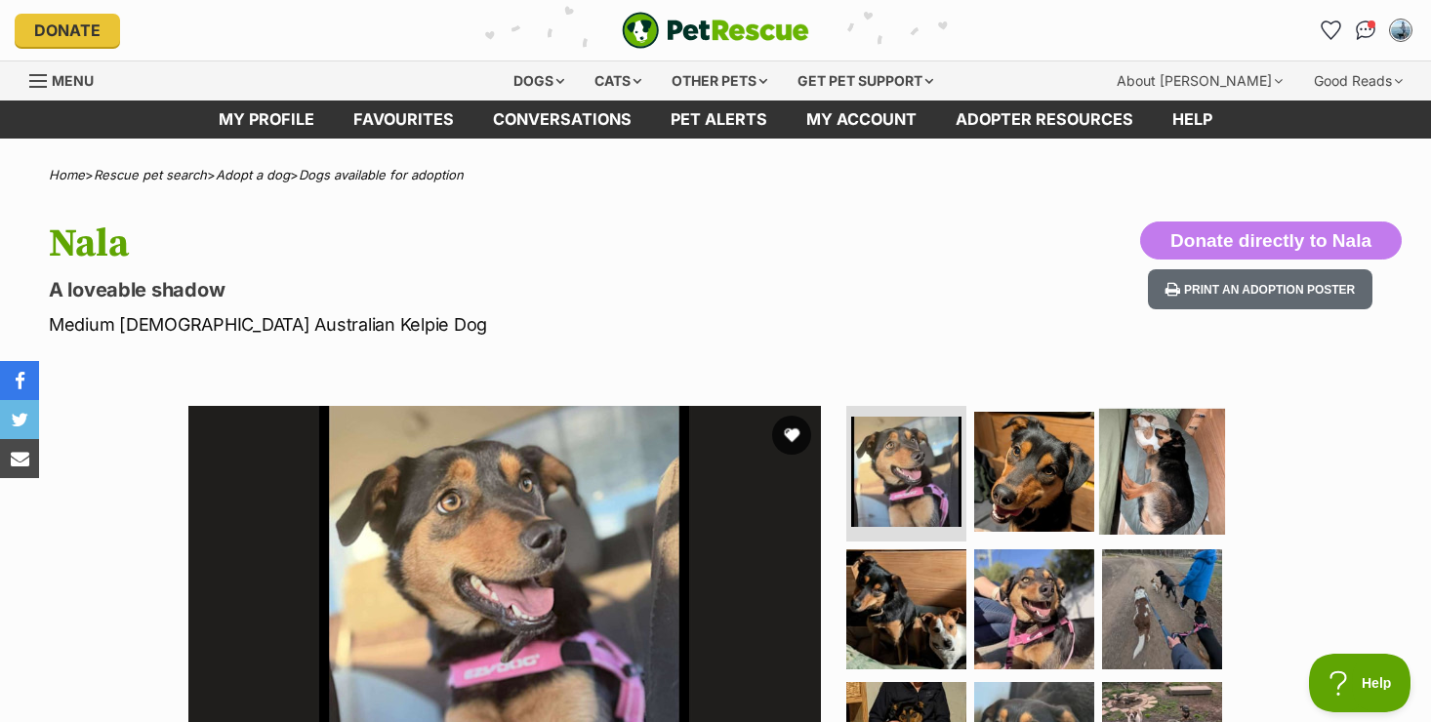
click at [1180, 476] on img at bounding box center [1162, 471] width 126 height 126
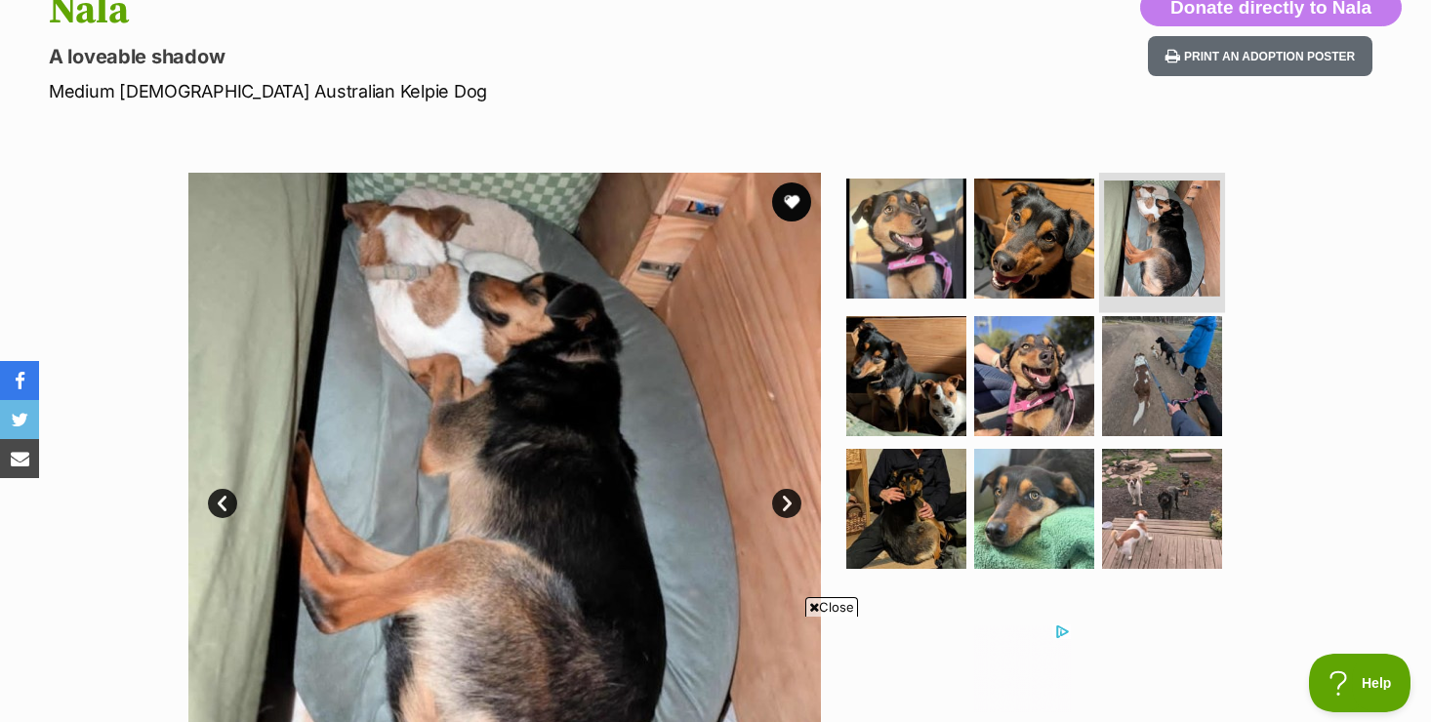
scroll to position [234, 0]
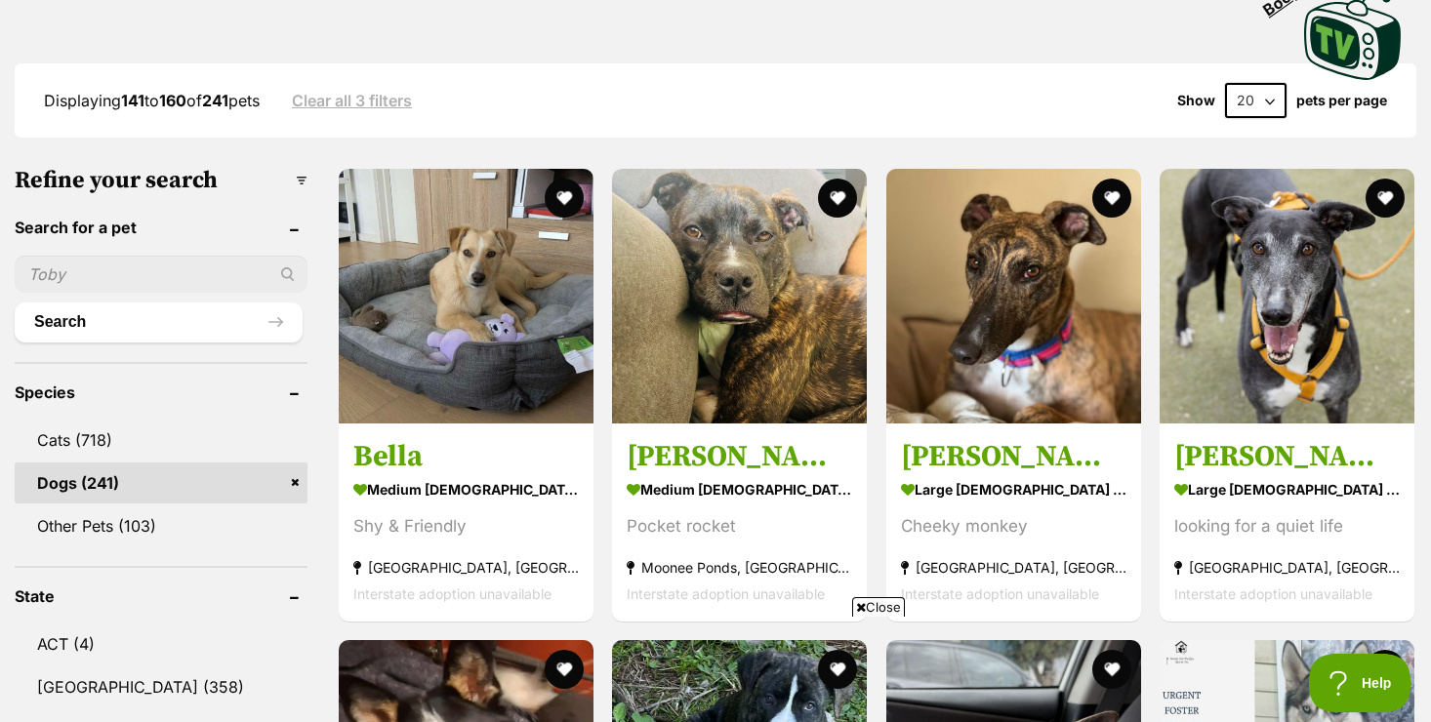
click at [885, 610] on span "Close" at bounding box center [878, 607] width 53 height 20
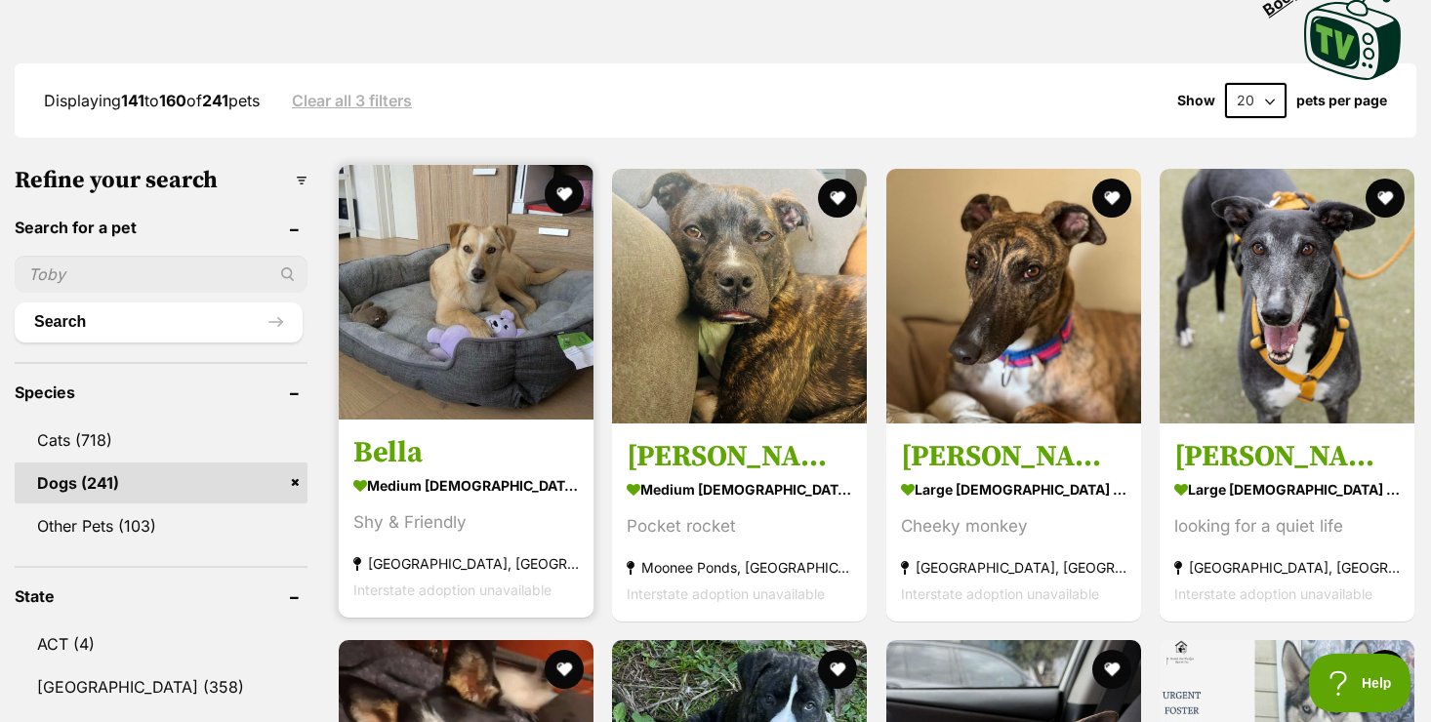
click at [453, 484] on strong "medium [DEMOGRAPHIC_DATA] Dog" at bounding box center [465, 485] width 225 height 28
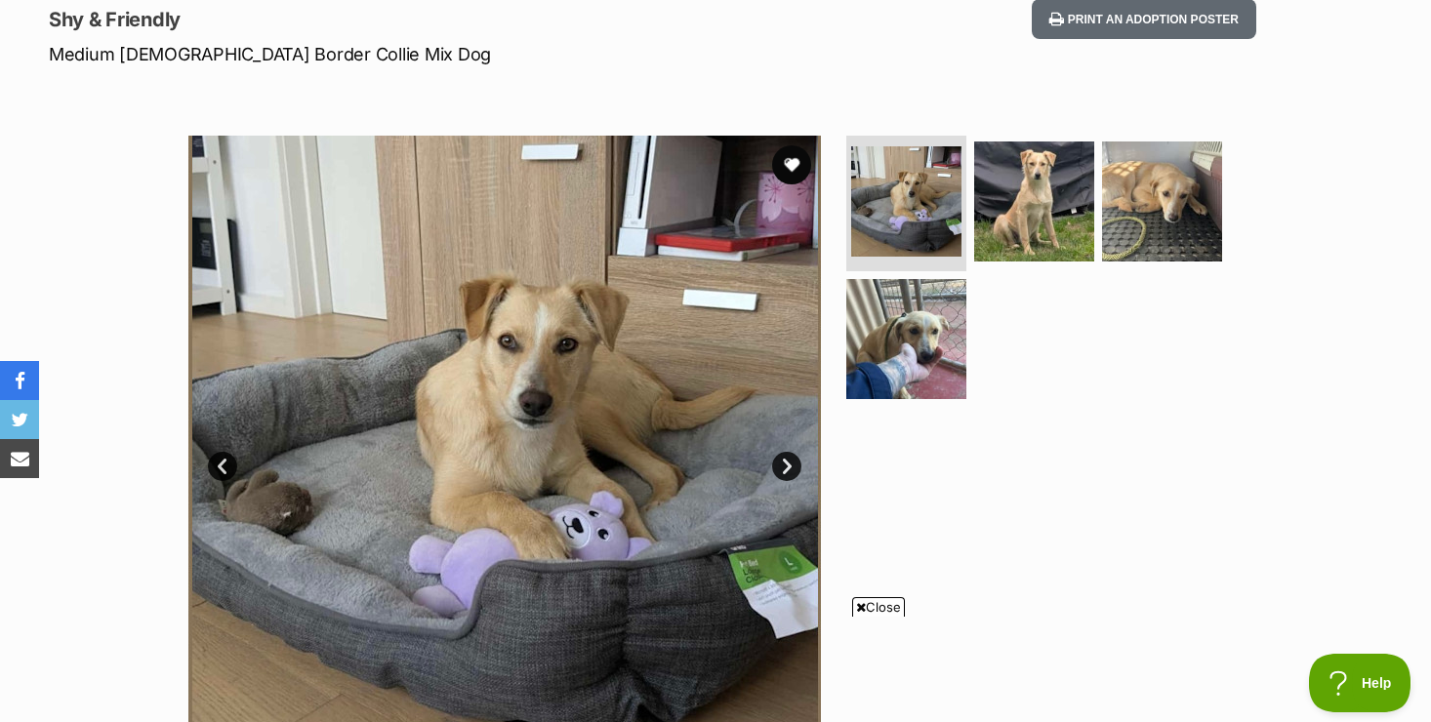
scroll to position [273, 0]
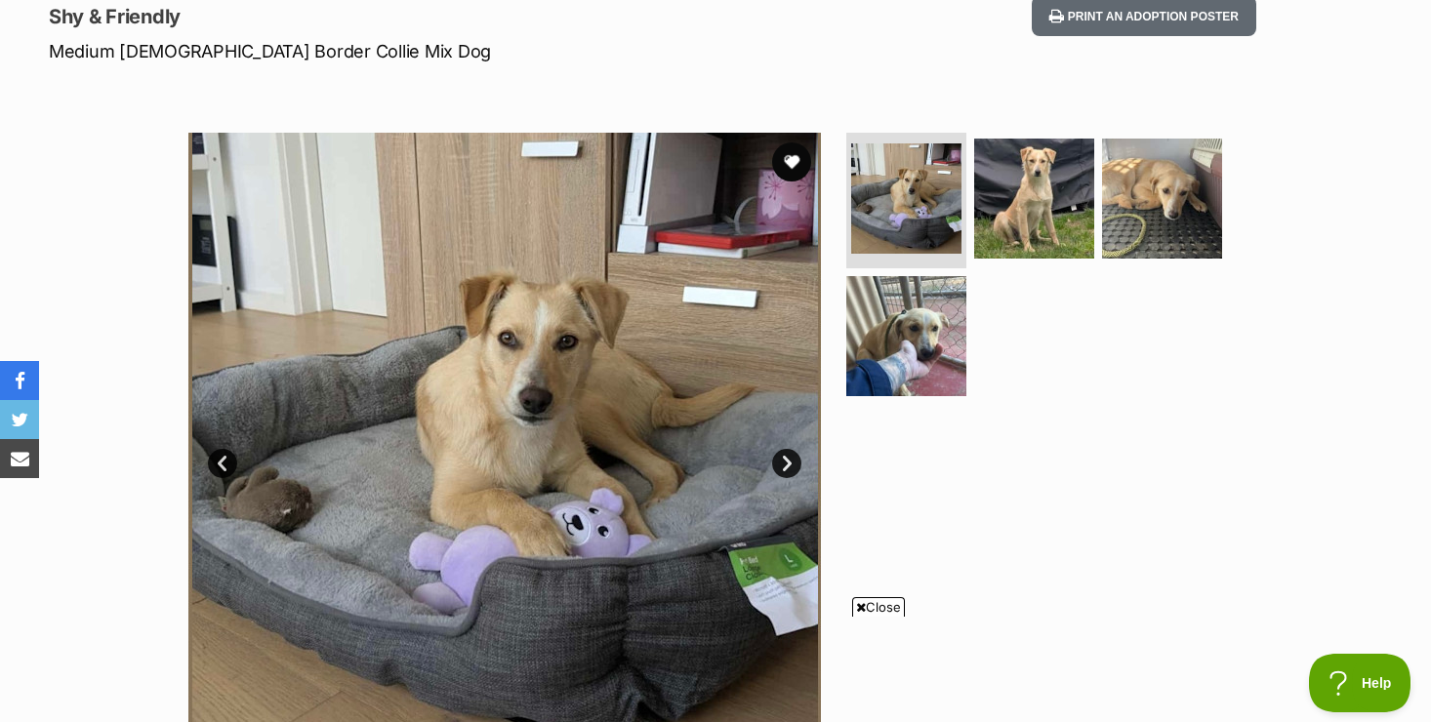
click at [882, 605] on span "Close" at bounding box center [878, 607] width 53 height 20
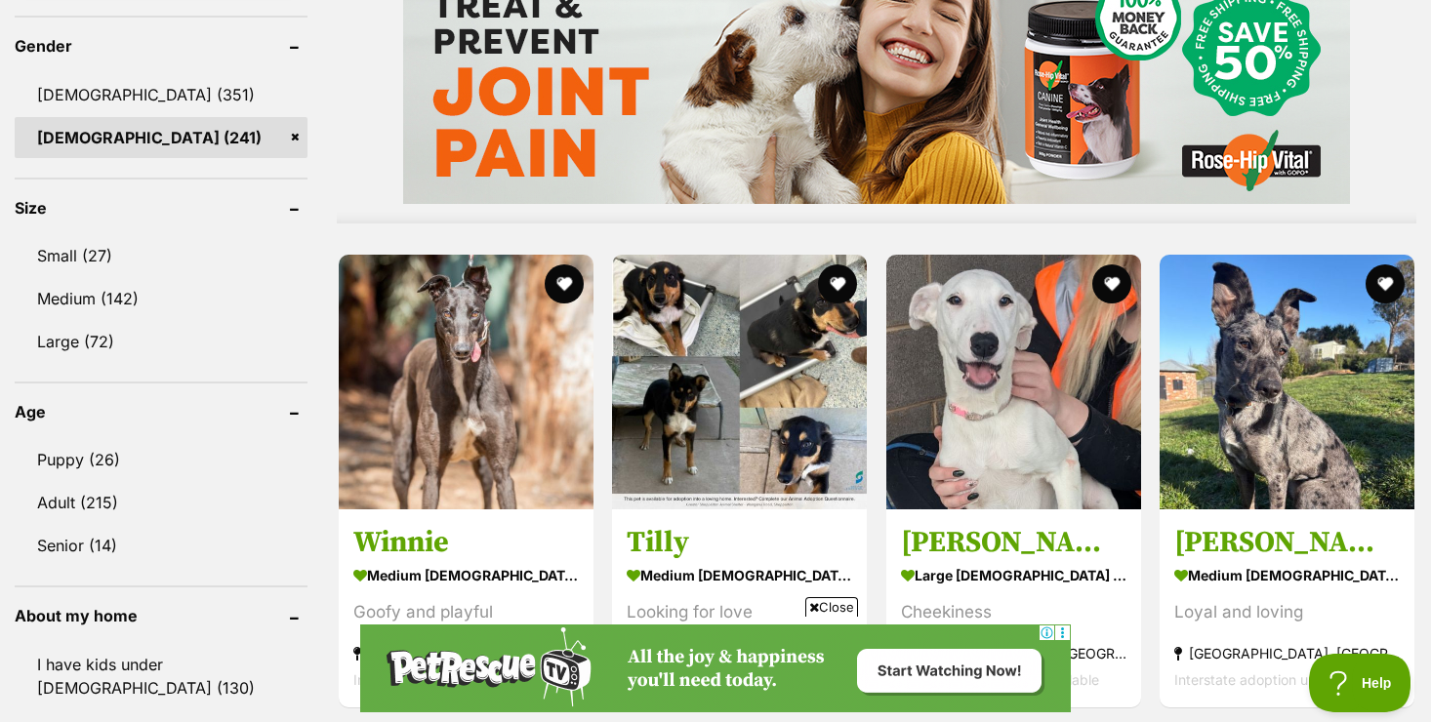
scroll to position [1706, 0]
